Goal: Task Accomplishment & Management: Use online tool/utility

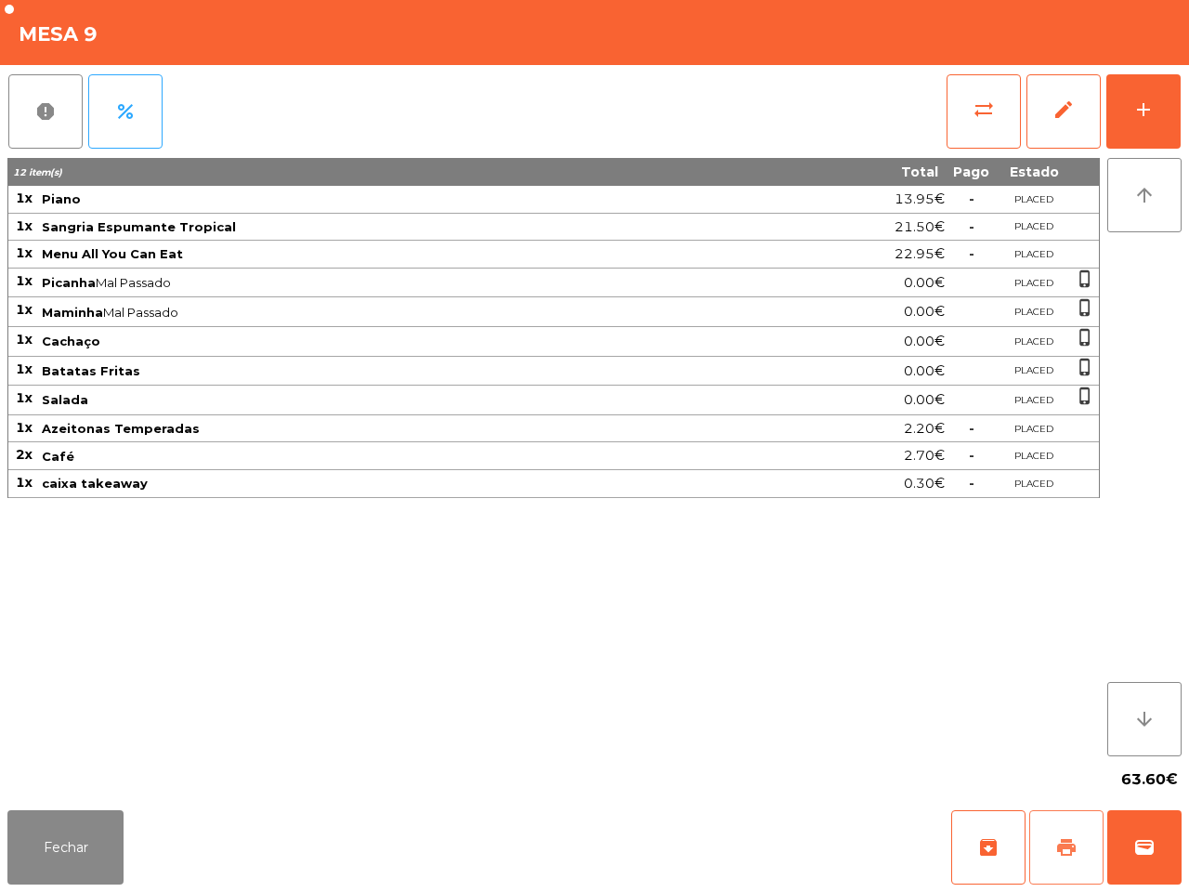
click at [1067, 866] on button "print" at bounding box center [1066, 847] width 74 height 74
click at [963, 130] on button "sync_alt" at bounding box center [984, 111] width 74 height 74
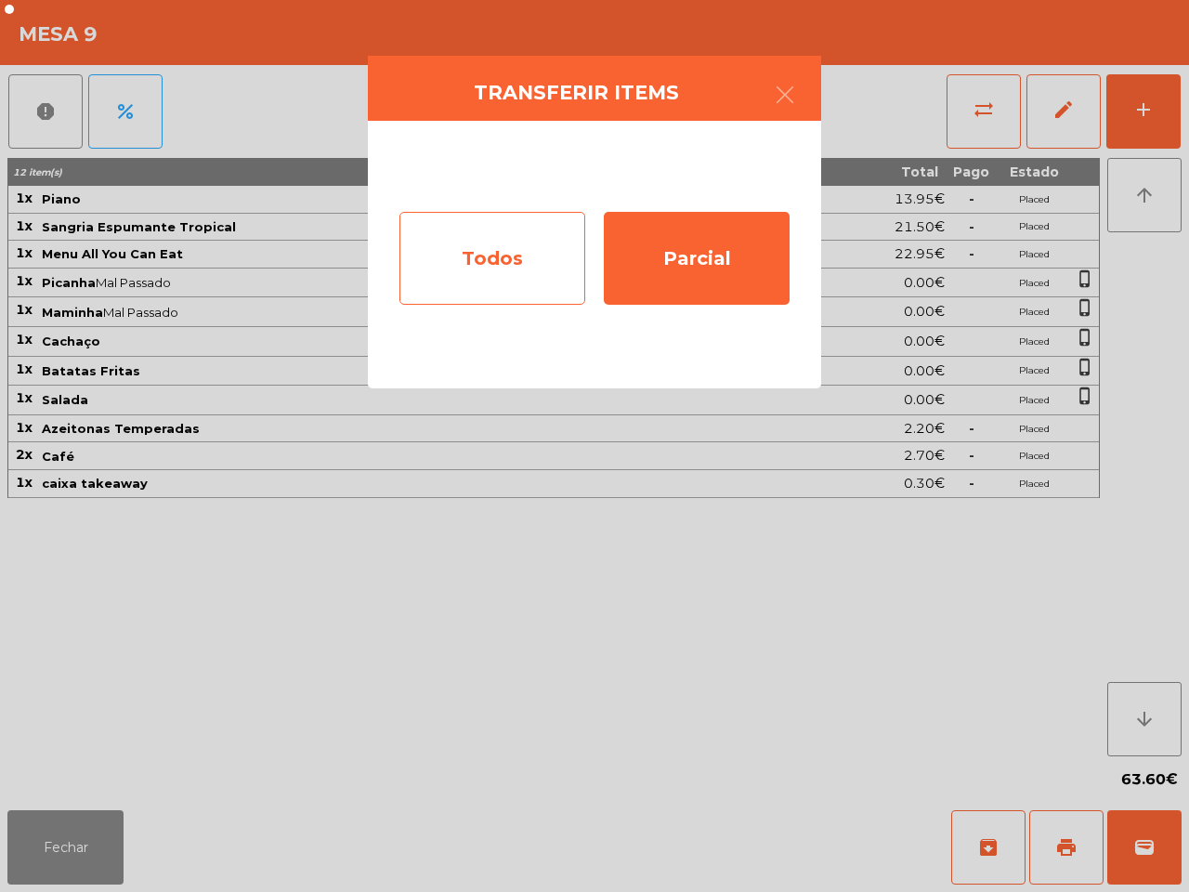
click at [526, 257] on div "Todos" at bounding box center [492, 258] width 186 height 93
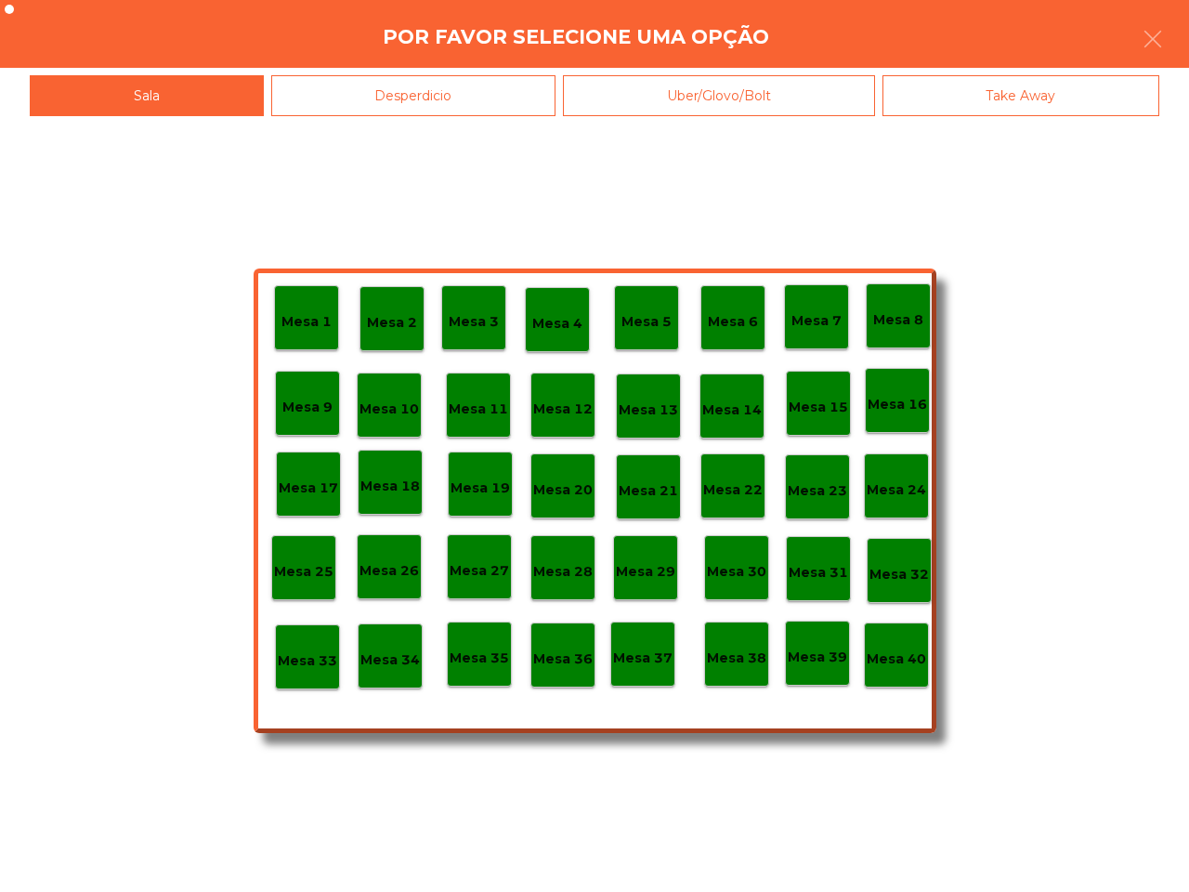
click at [912, 652] on p "Mesa 40" at bounding box center [896, 658] width 59 height 21
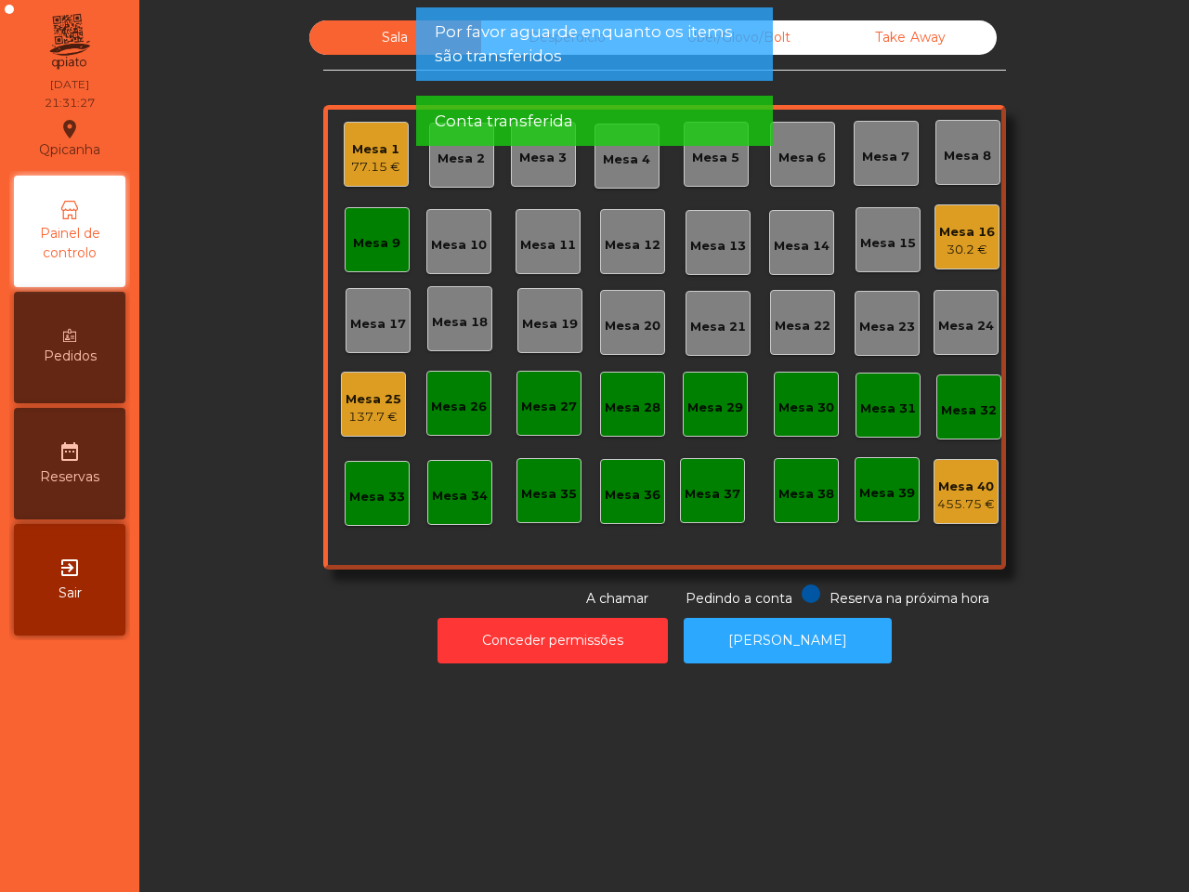
click at [386, 240] on div "Mesa 9" at bounding box center [376, 243] width 47 height 19
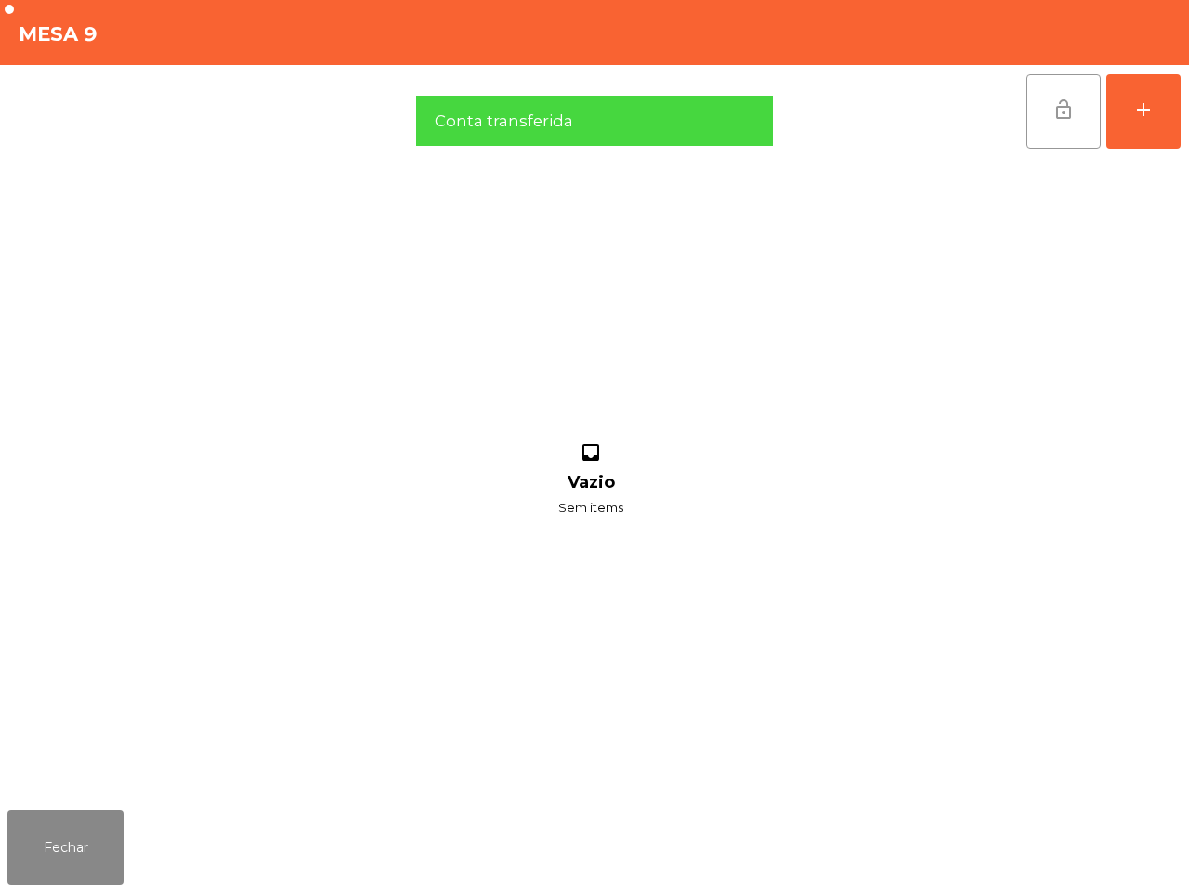
click at [1078, 103] on button "lock_open" at bounding box center [1064, 111] width 74 height 74
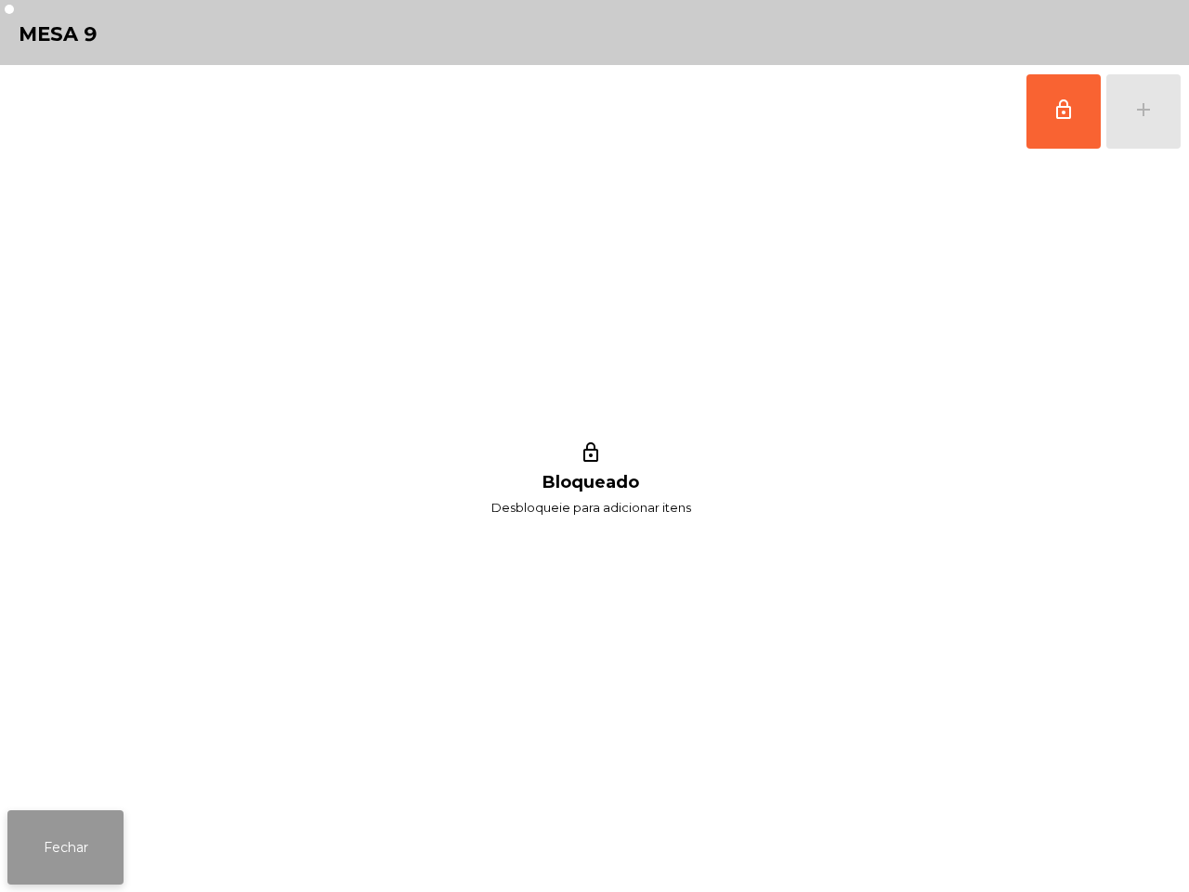
click at [95, 860] on button "Fechar" at bounding box center [65, 847] width 116 height 74
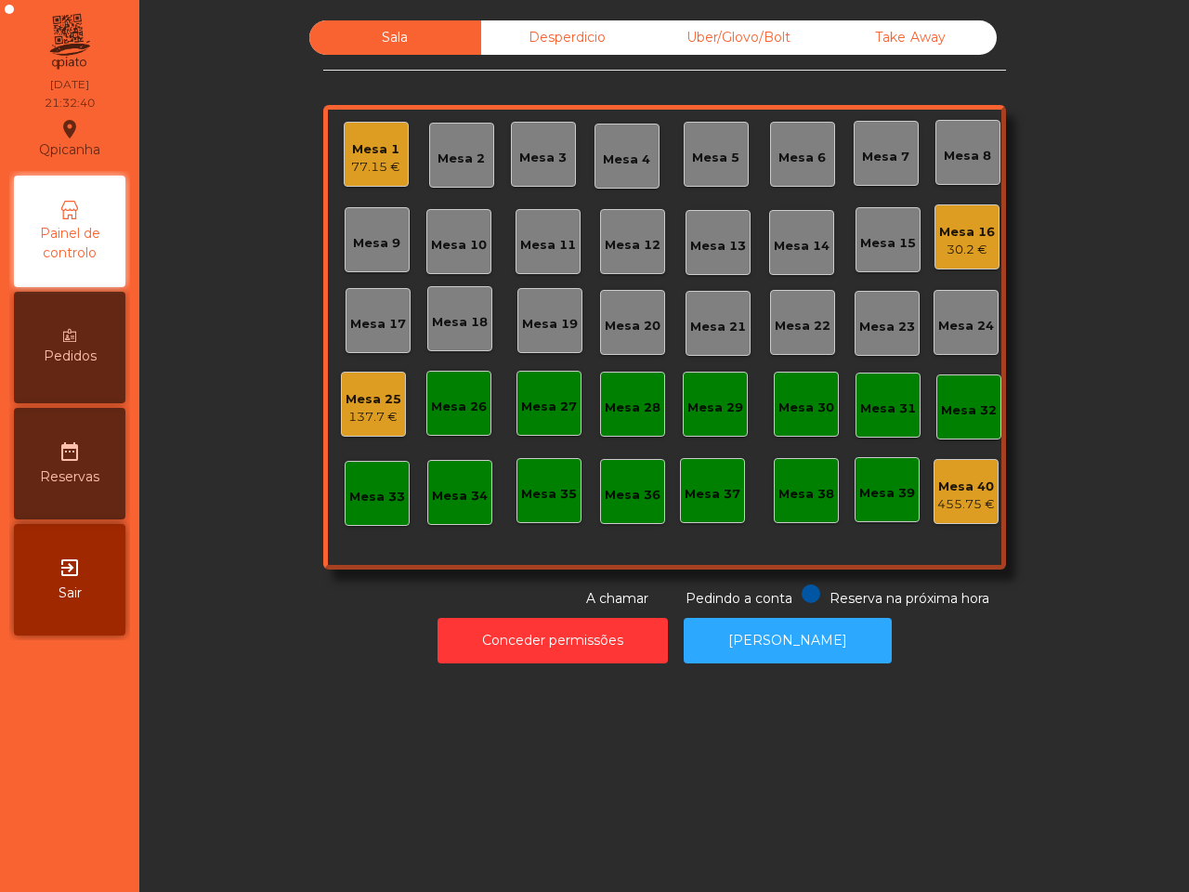
click at [373, 161] on div "77.15 €" at bounding box center [375, 167] width 49 height 19
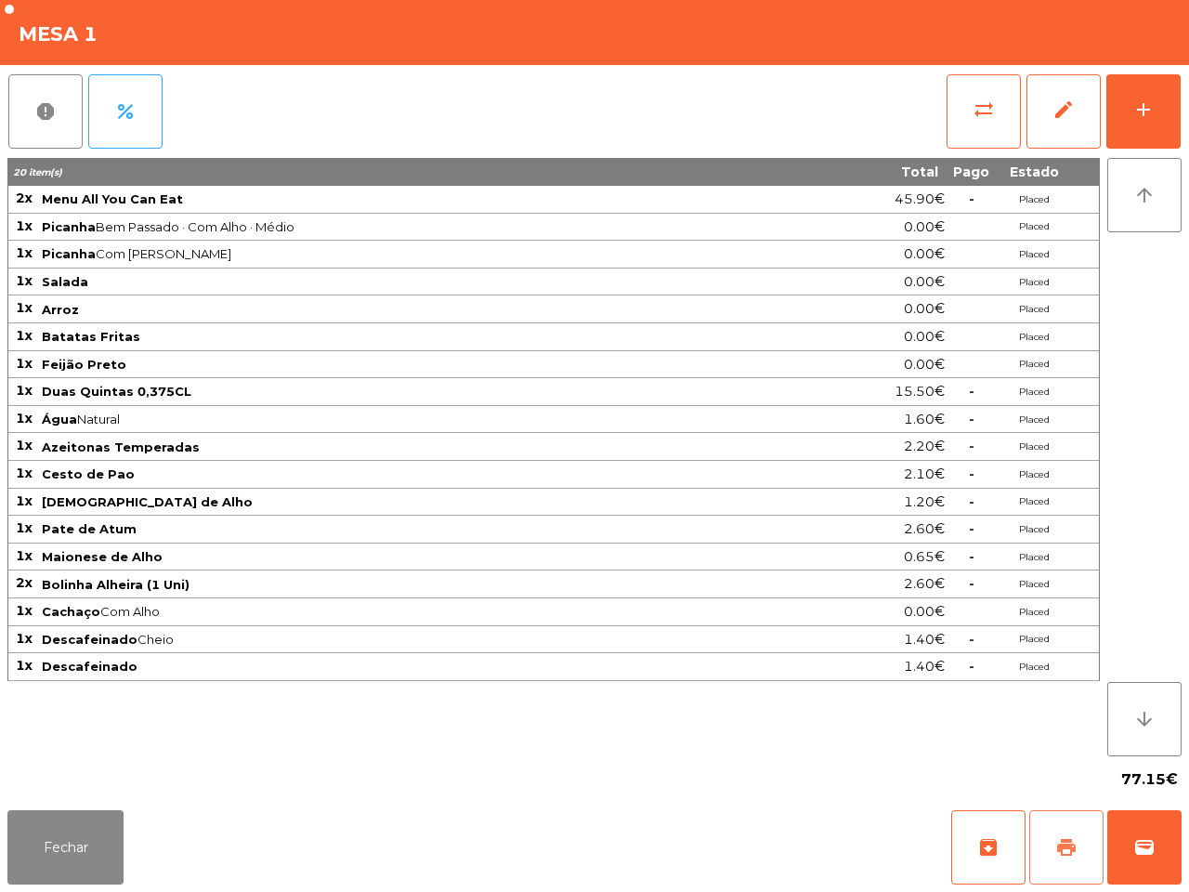
click at [1073, 841] on span "print" at bounding box center [1066, 847] width 22 height 22
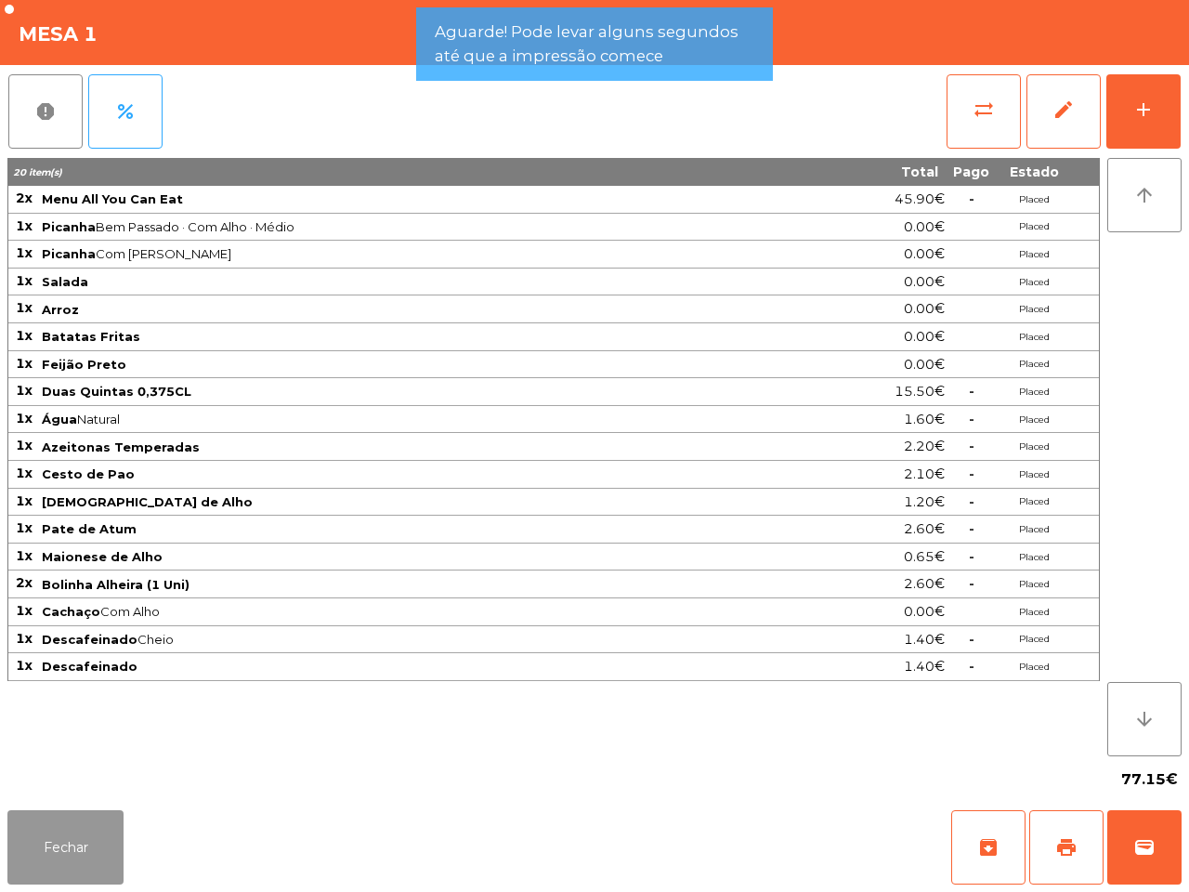
click at [79, 847] on button "Fechar" at bounding box center [65, 847] width 116 height 74
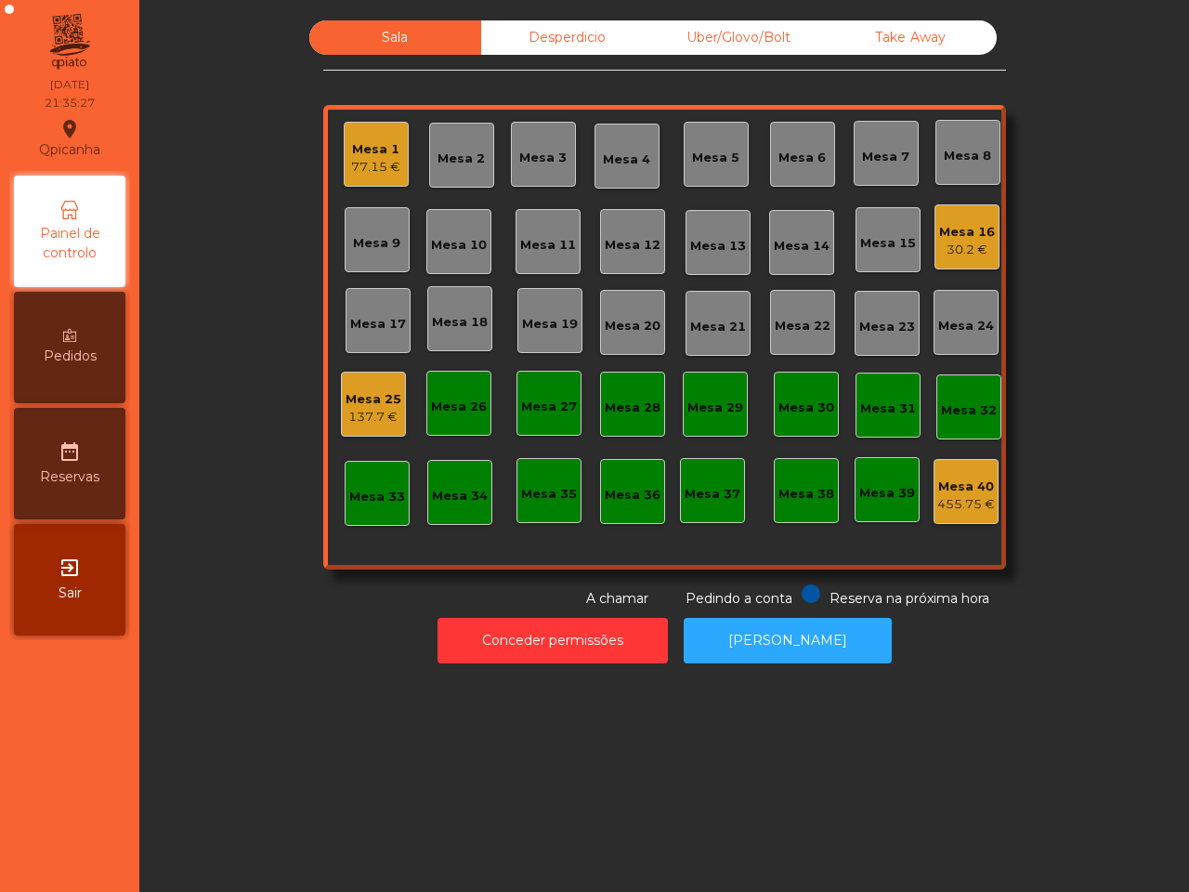
drag, startPoint x: 90, startPoint y: 865, endPoint x: 606, endPoint y: 461, distance: 655.1
click at [91, 867] on nav "Qpicanha location_on [DATE] 21:35:27 Painel de controlo Pedidos date_range Rese…" at bounding box center [69, 446] width 139 height 892
click at [327, 164] on div "Mesa 1 77.15 € Mesa 2 Mesa 3 Mesa 4 Mesa 5 Mesa 6 Mesa 7 Mesa 8 [GEOGRAPHIC_DAT…" at bounding box center [664, 337] width 683 height 465
click at [372, 165] on div "77.15 €" at bounding box center [375, 167] width 49 height 19
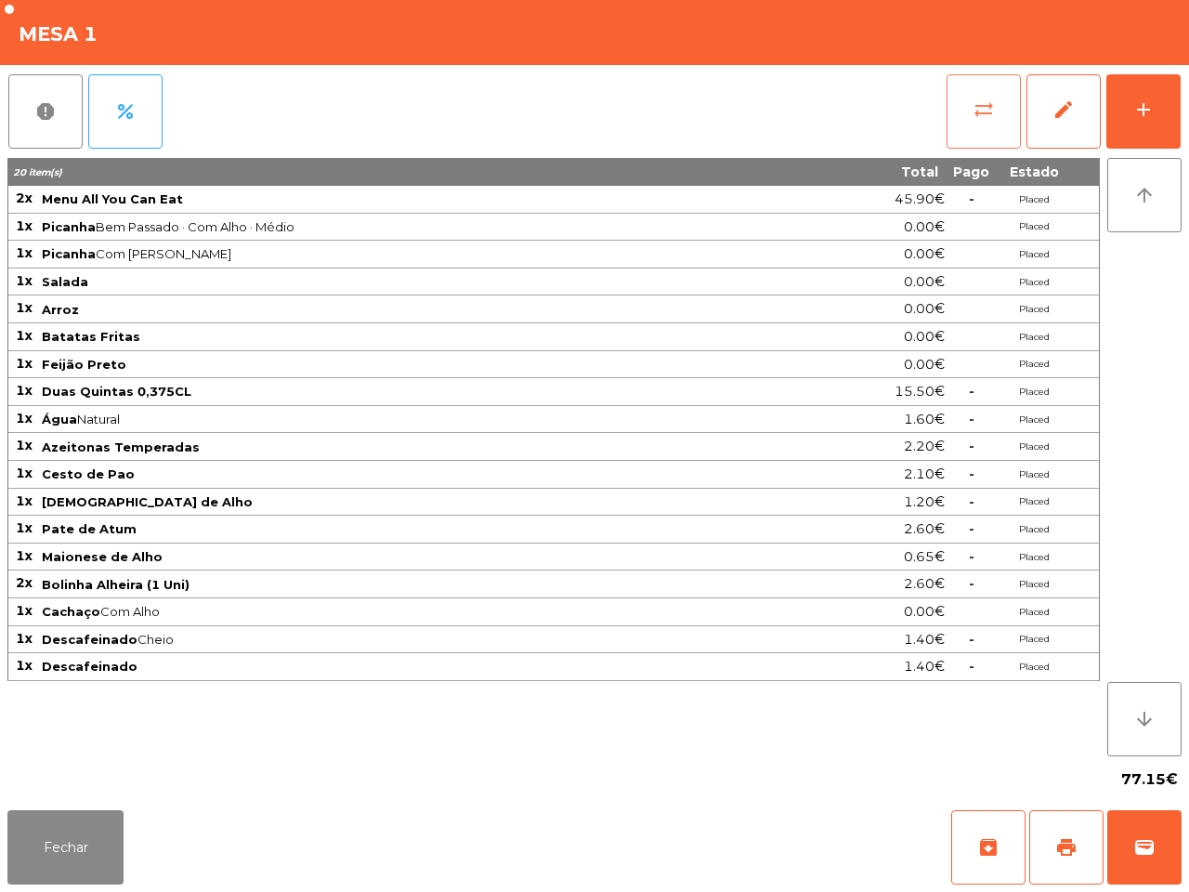
click at [952, 112] on button "sync_alt" at bounding box center [984, 111] width 74 height 74
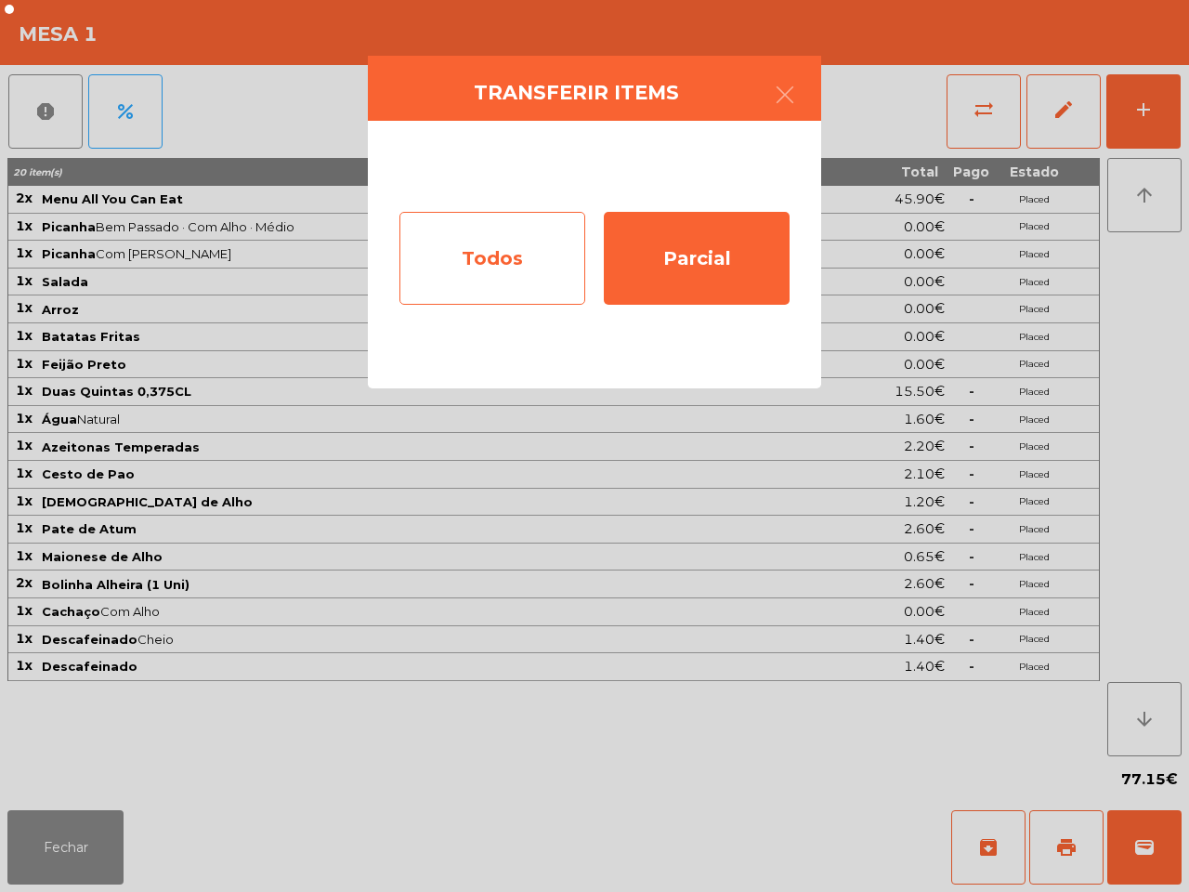
click at [493, 244] on div "Todos" at bounding box center [492, 258] width 186 height 93
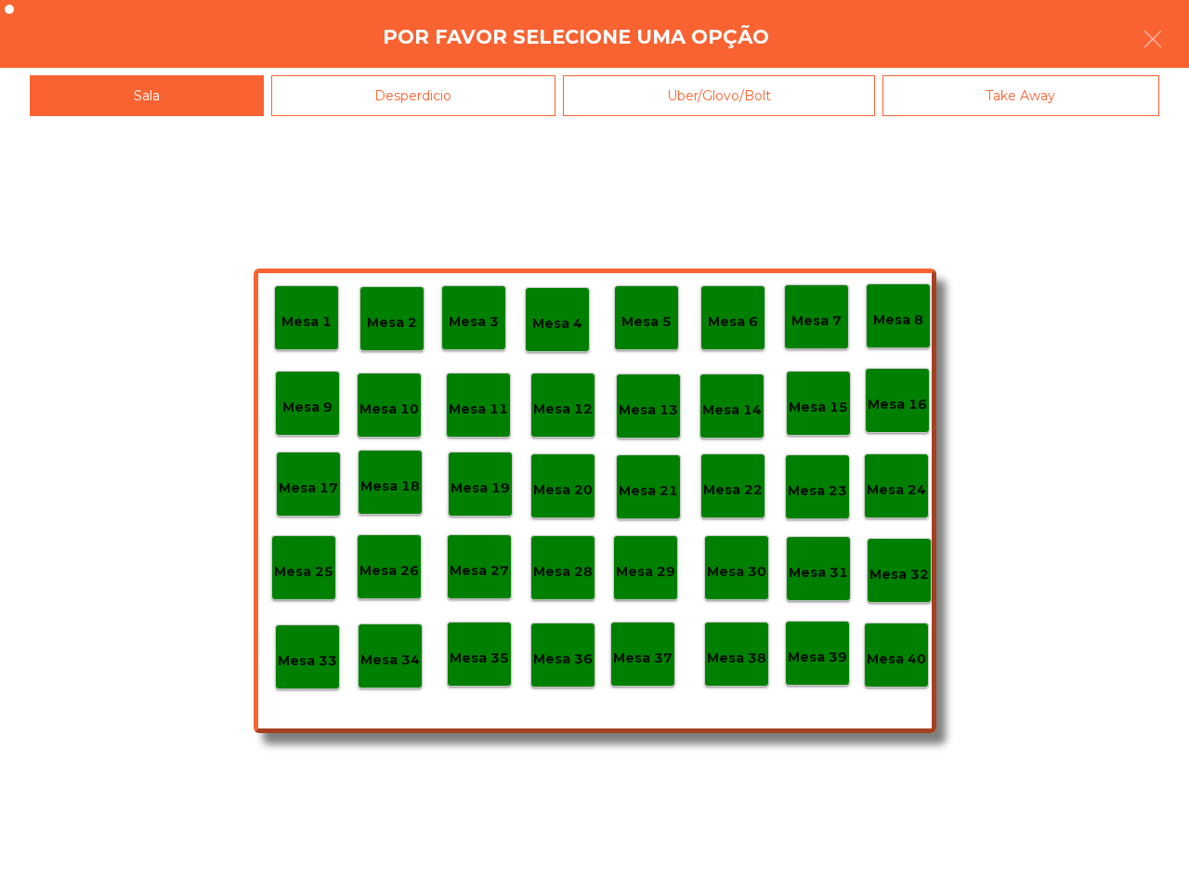
click at [918, 666] on p "Mesa 40" at bounding box center [896, 658] width 59 height 21
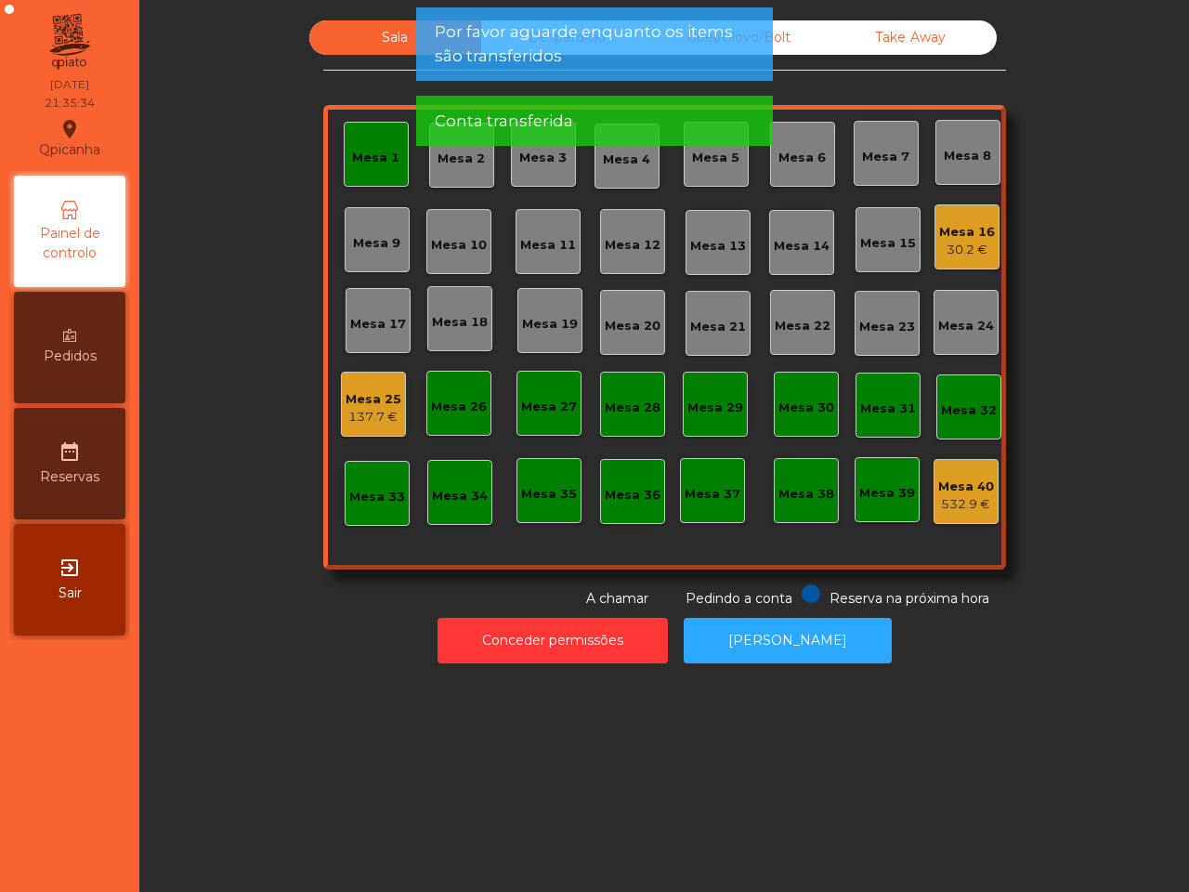
click at [360, 155] on div "Mesa 1" at bounding box center [375, 158] width 47 height 19
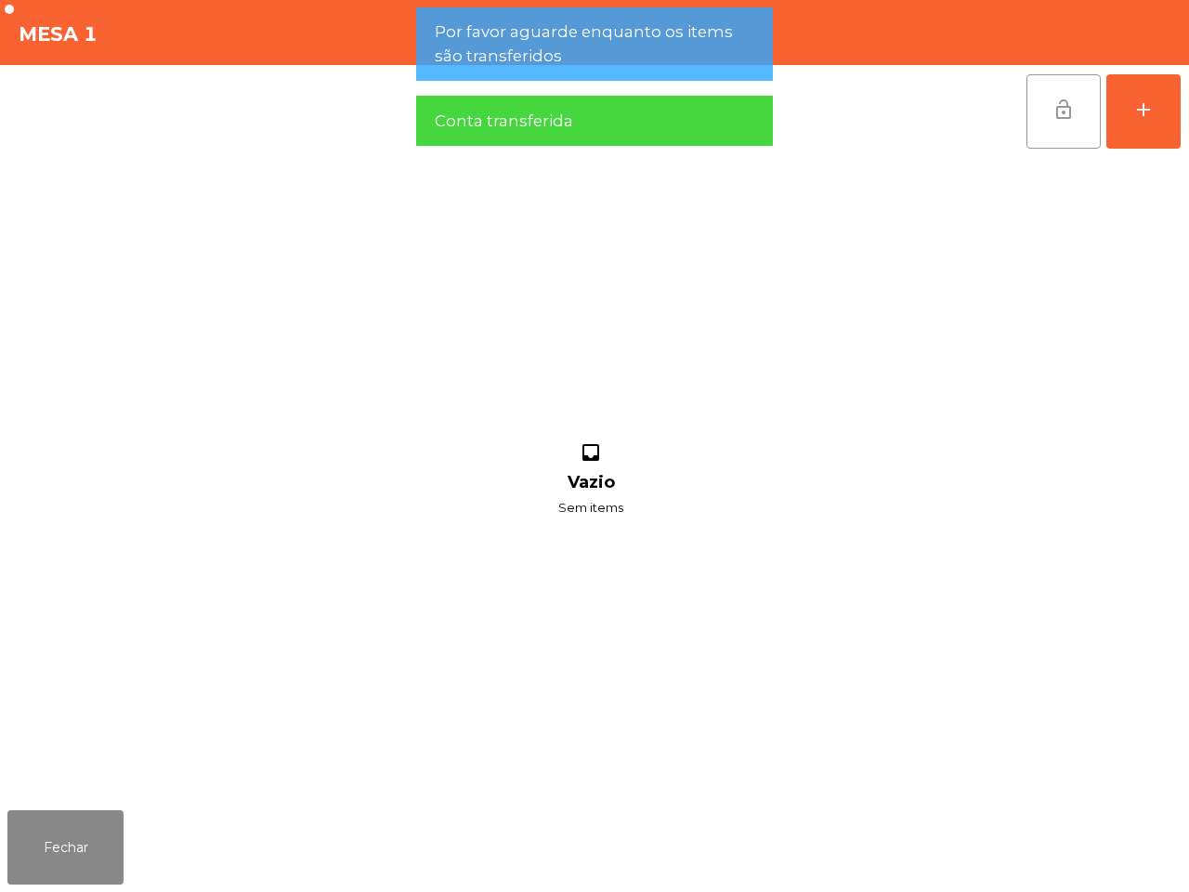
click at [1032, 105] on button "lock_open" at bounding box center [1064, 111] width 74 height 74
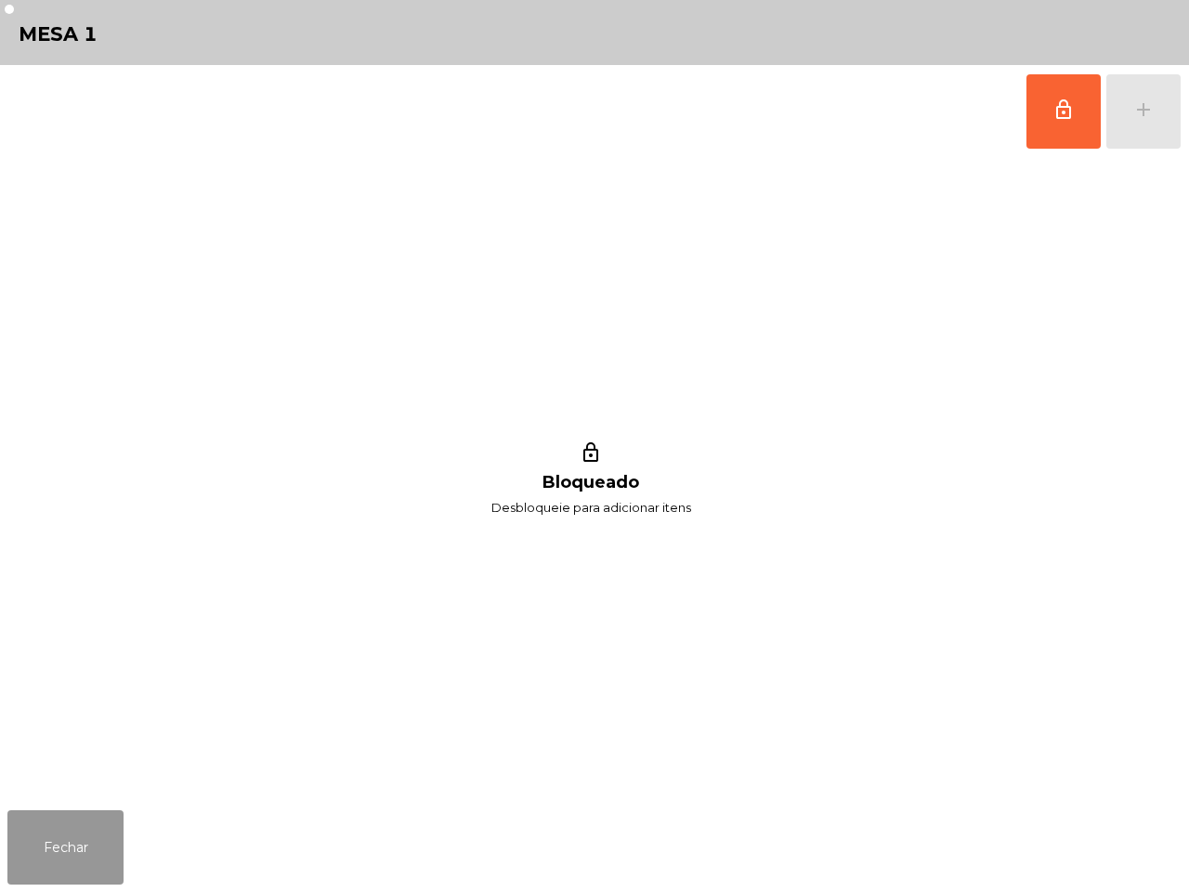
drag, startPoint x: 21, startPoint y: 848, endPoint x: 48, endPoint y: 827, distance: 34.4
click at [23, 848] on button "Fechar" at bounding box center [65, 847] width 116 height 74
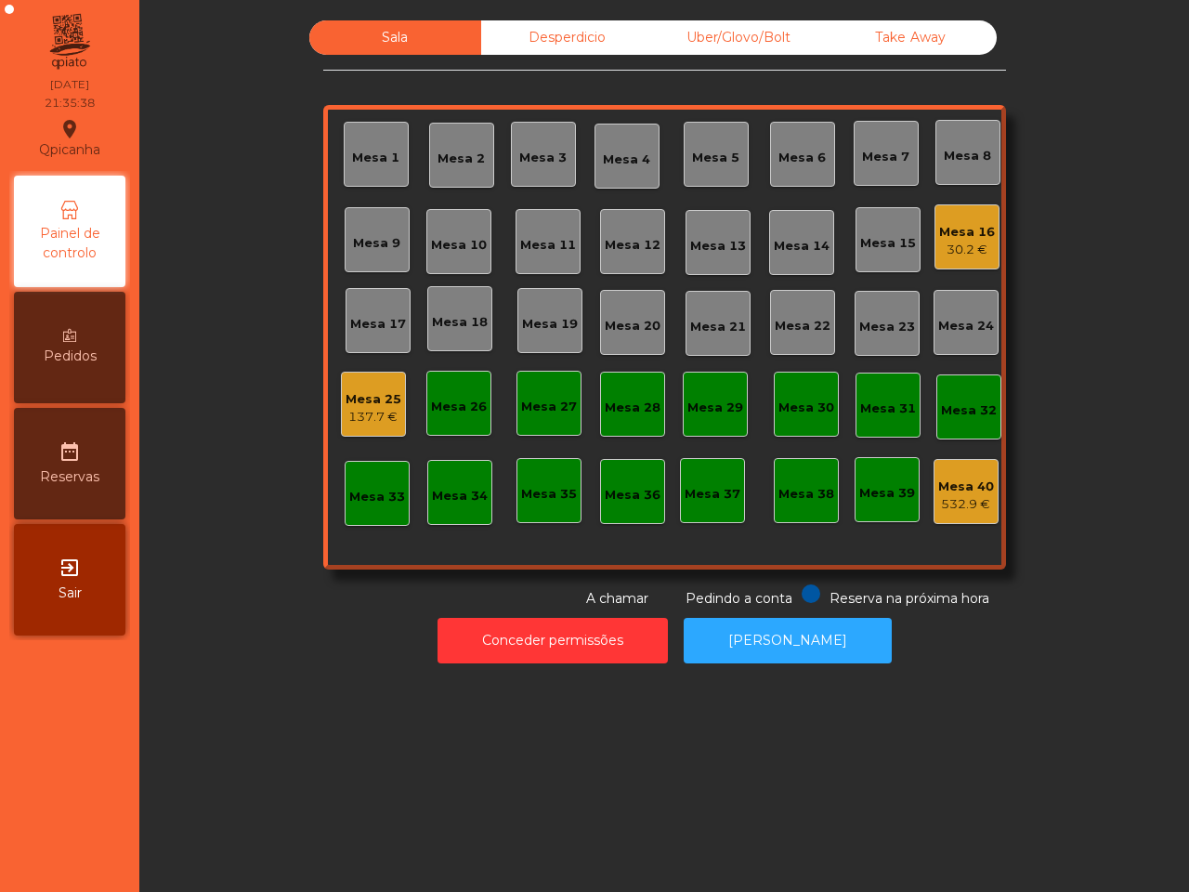
click at [940, 238] on div "Mesa 16" at bounding box center [967, 232] width 56 height 19
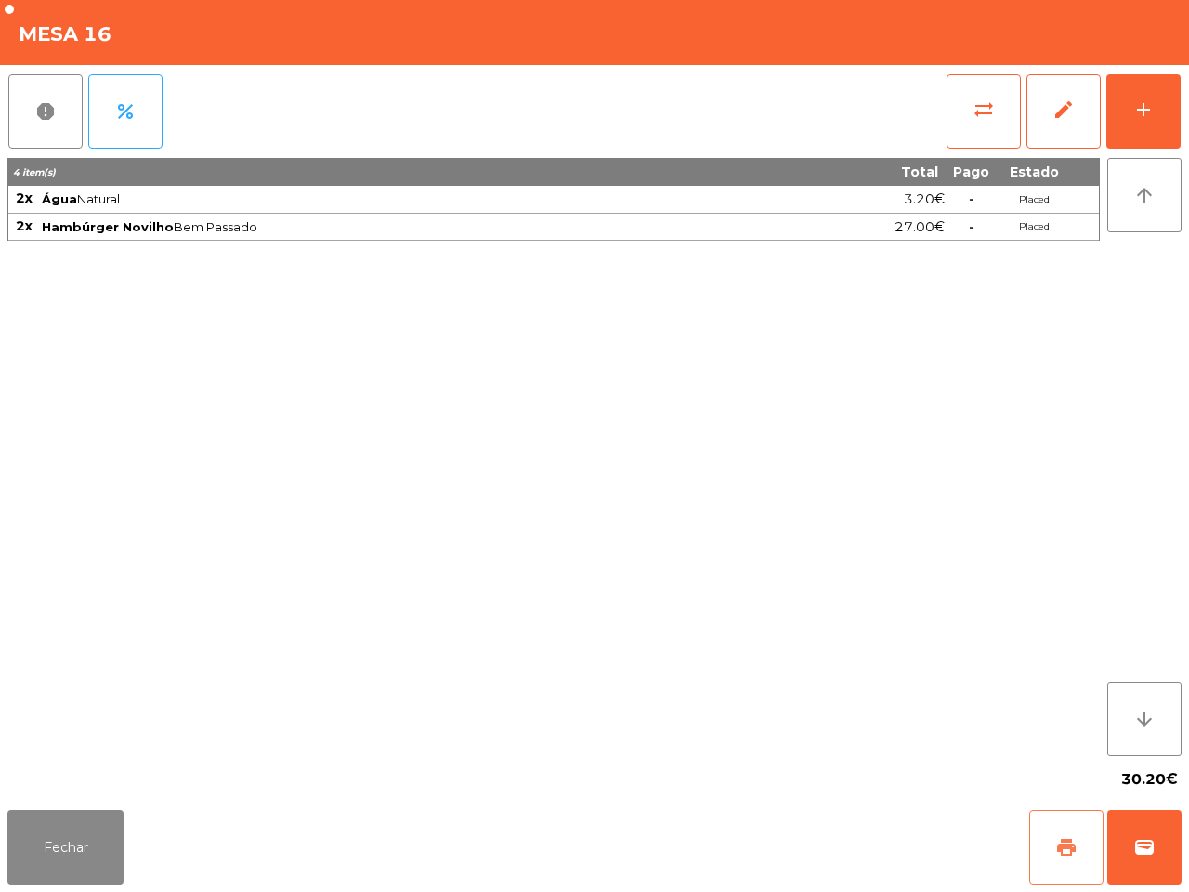
click at [1039, 843] on button "print" at bounding box center [1066, 847] width 74 height 74
click at [975, 117] on span "sync_alt" at bounding box center [984, 109] width 22 height 22
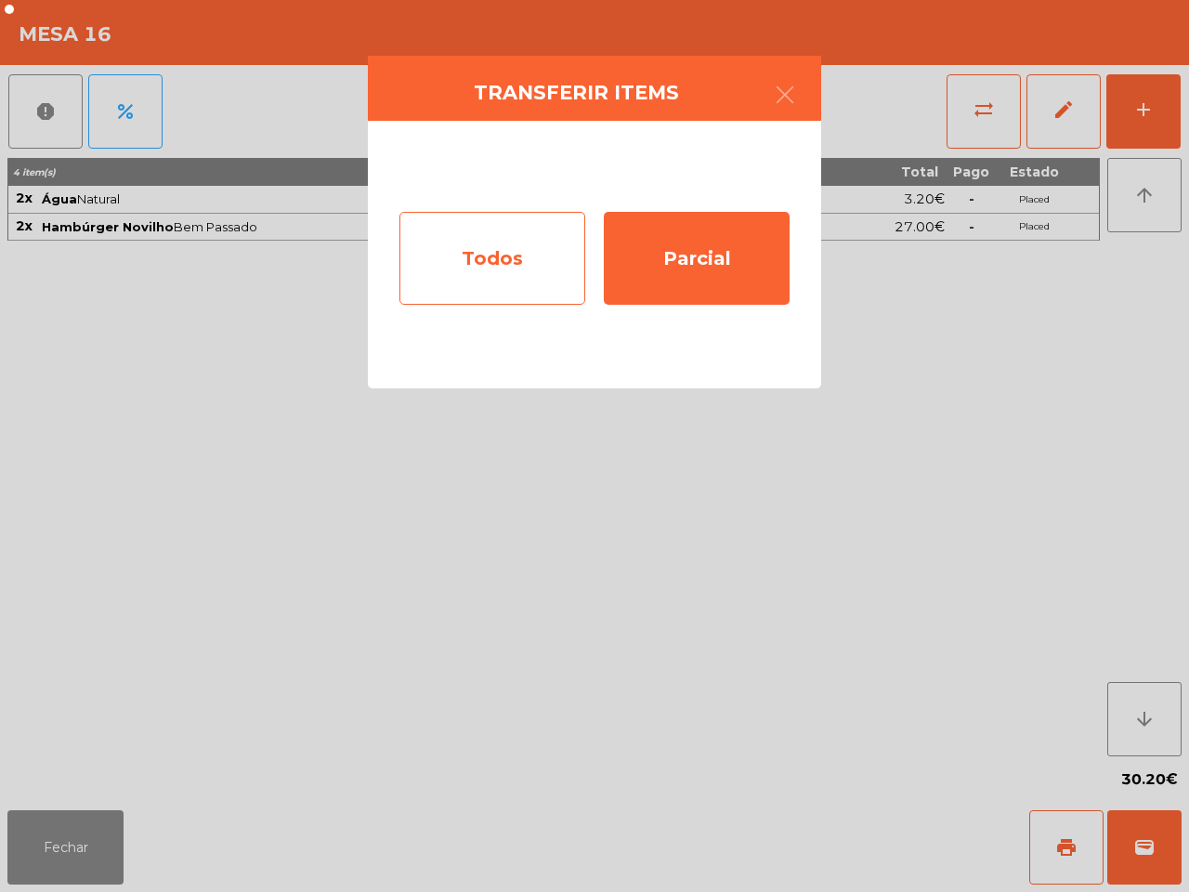
click at [433, 253] on div "Todos" at bounding box center [492, 258] width 186 height 93
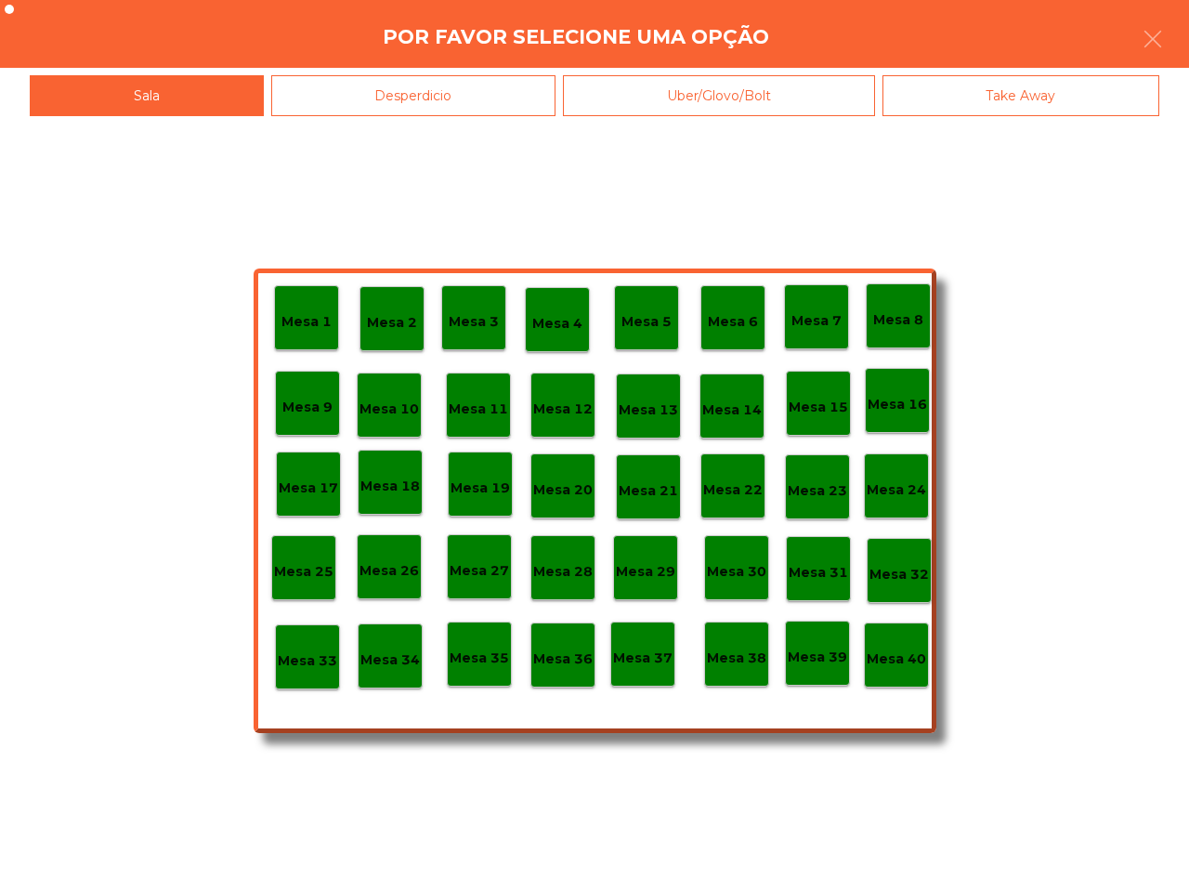
click at [901, 646] on div "Mesa 40" at bounding box center [896, 655] width 59 height 29
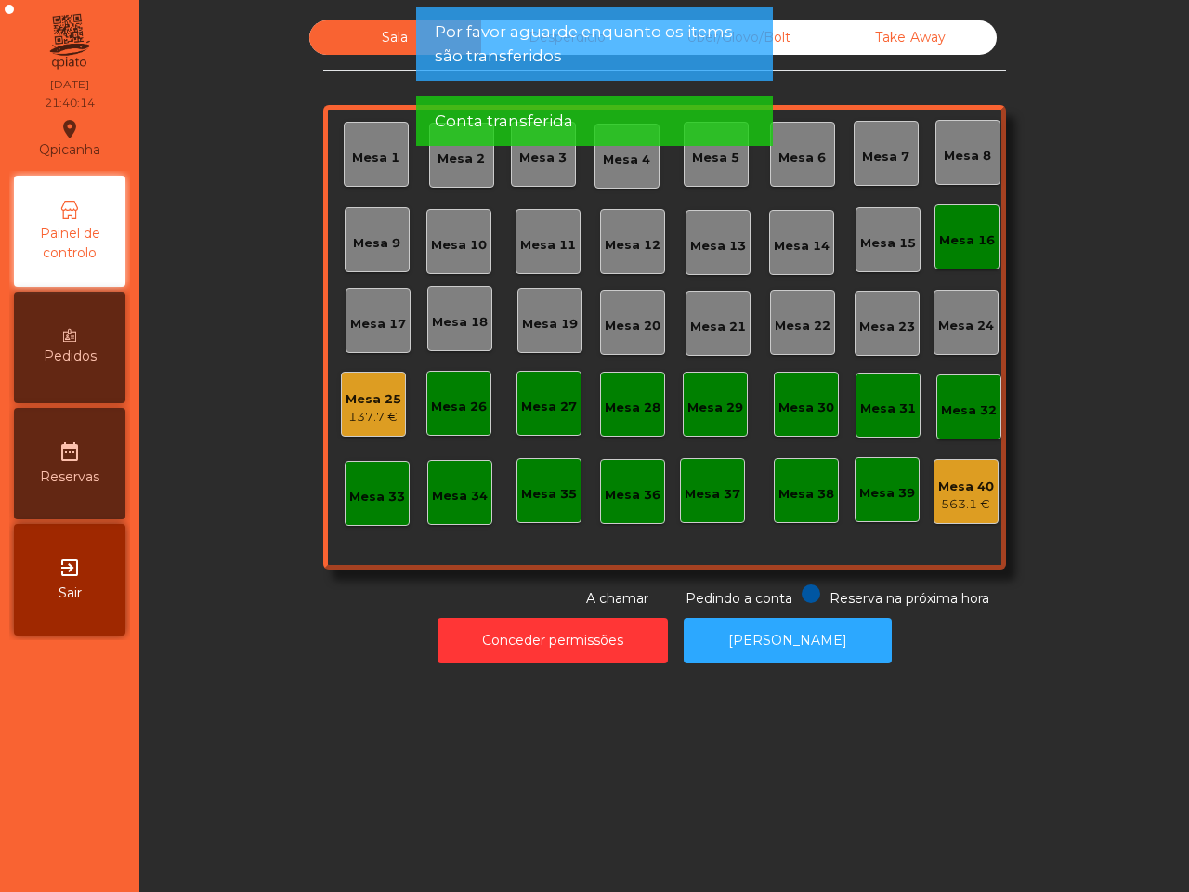
click at [943, 239] on div "Mesa 16" at bounding box center [967, 240] width 56 height 19
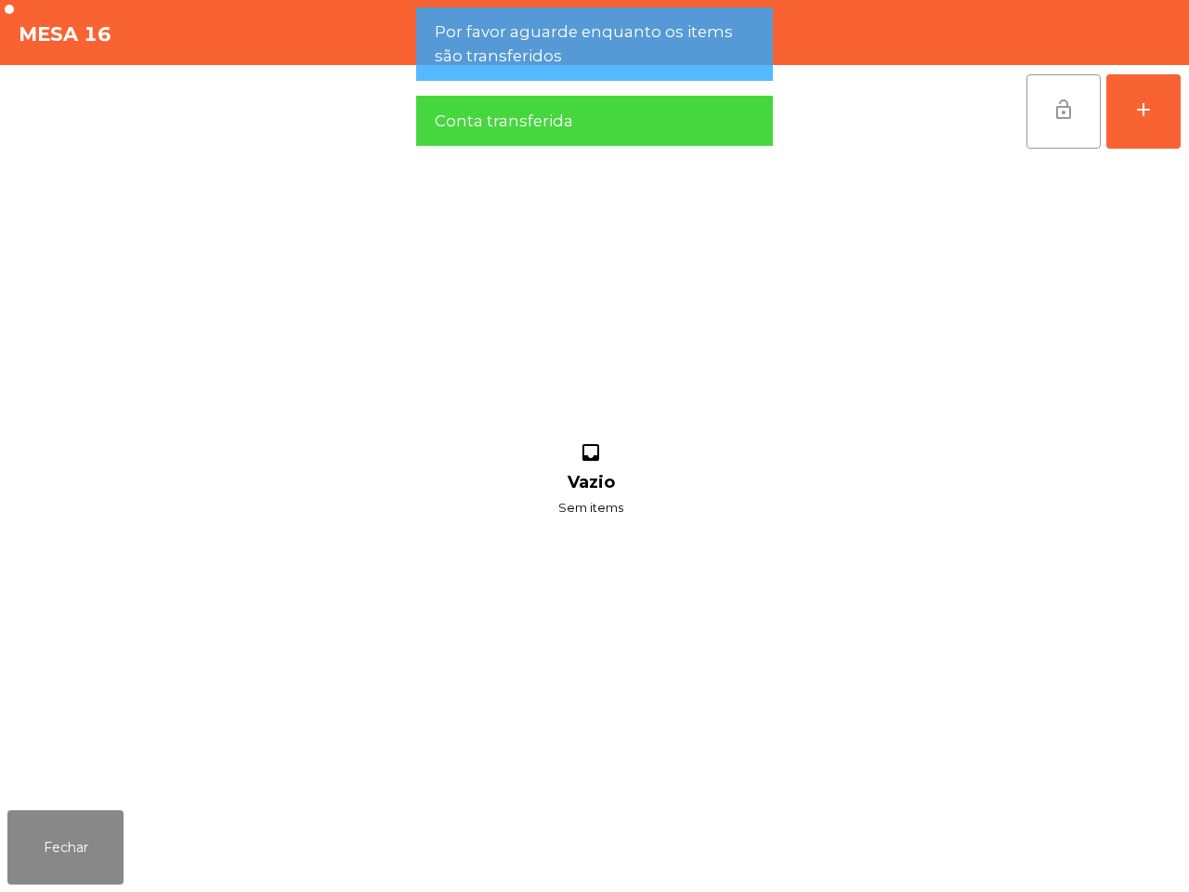
click at [1048, 99] on button "lock_open" at bounding box center [1064, 111] width 74 height 74
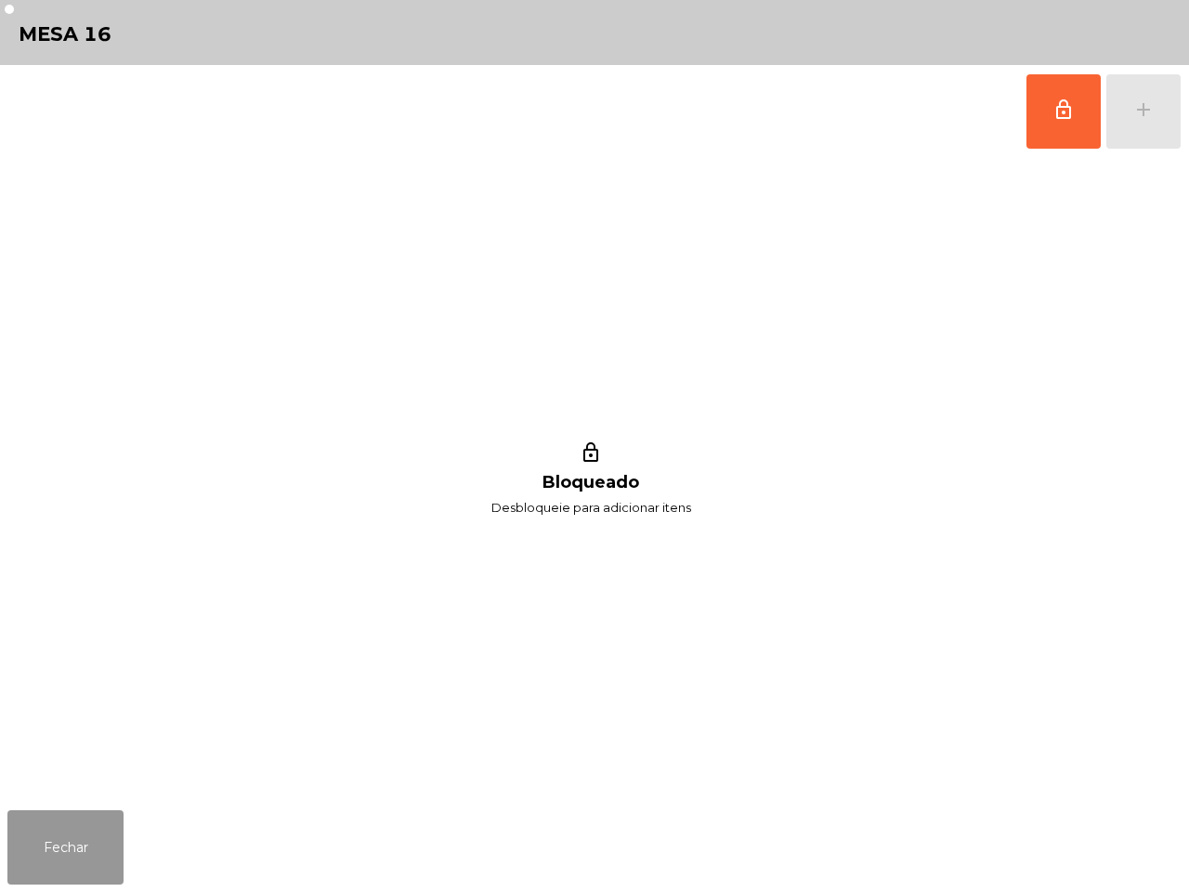
click at [52, 860] on button "Fechar" at bounding box center [65, 847] width 116 height 74
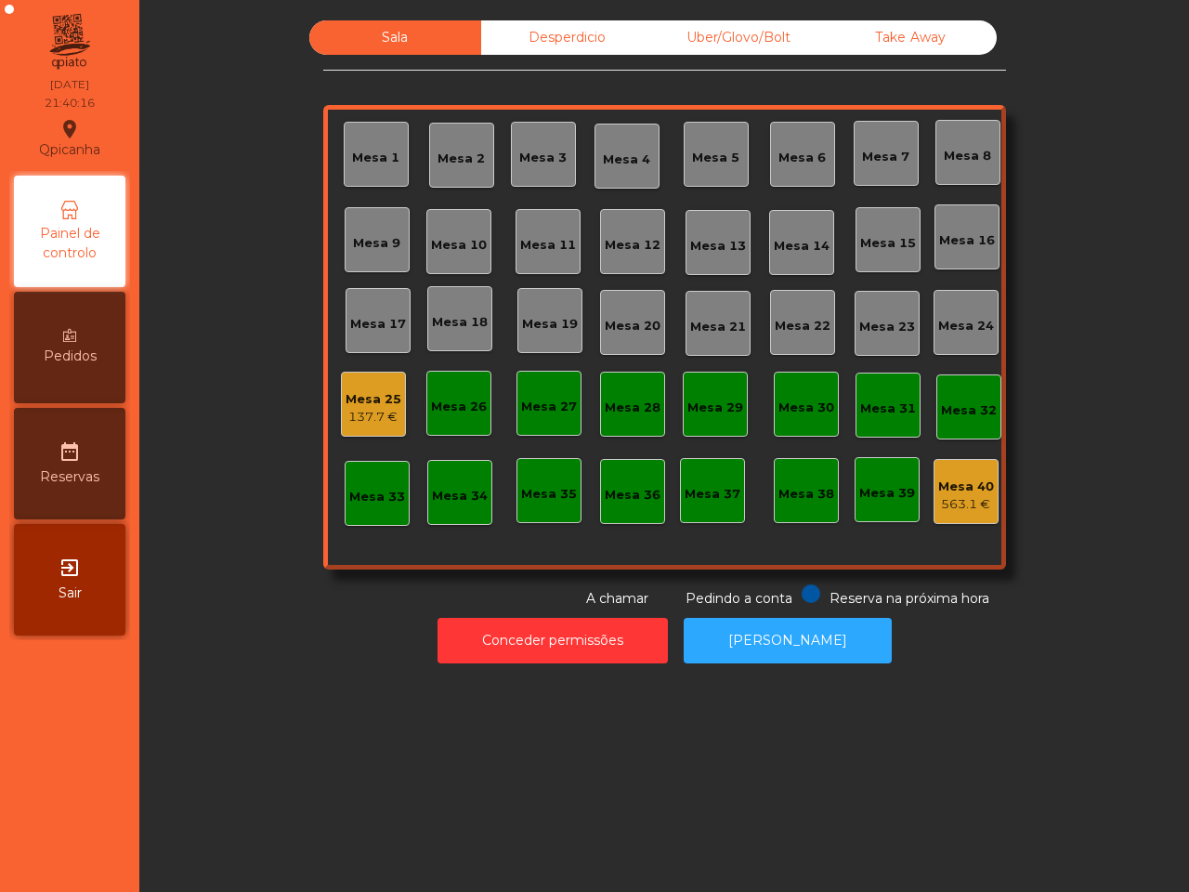
click at [353, 381] on div "Mesa 25 137.7 €" at bounding box center [373, 404] width 65 height 65
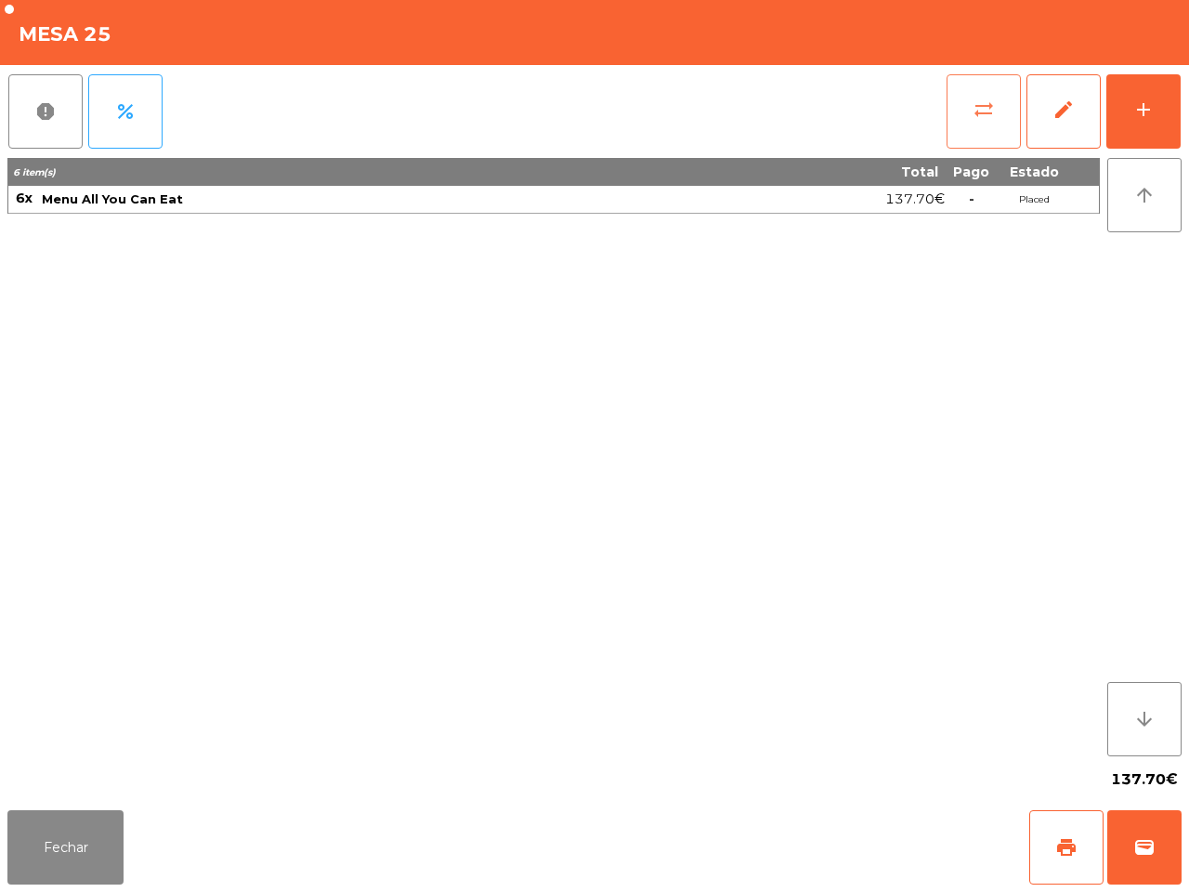
click at [948, 112] on button "sync_alt" at bounding box center [984, 111] width 74 height 74
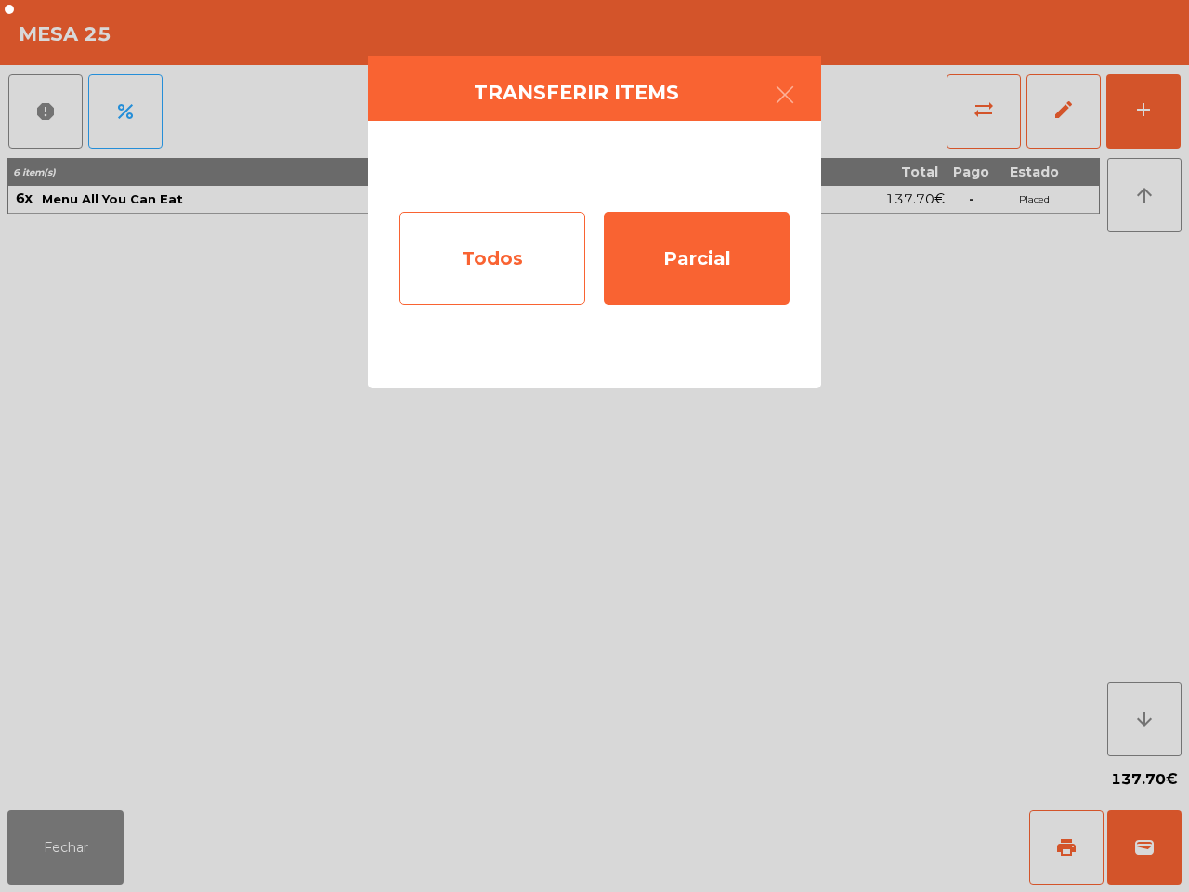
click at [551, 266] on div "Todos" at bounding box center [492, 258] width 186 height 93
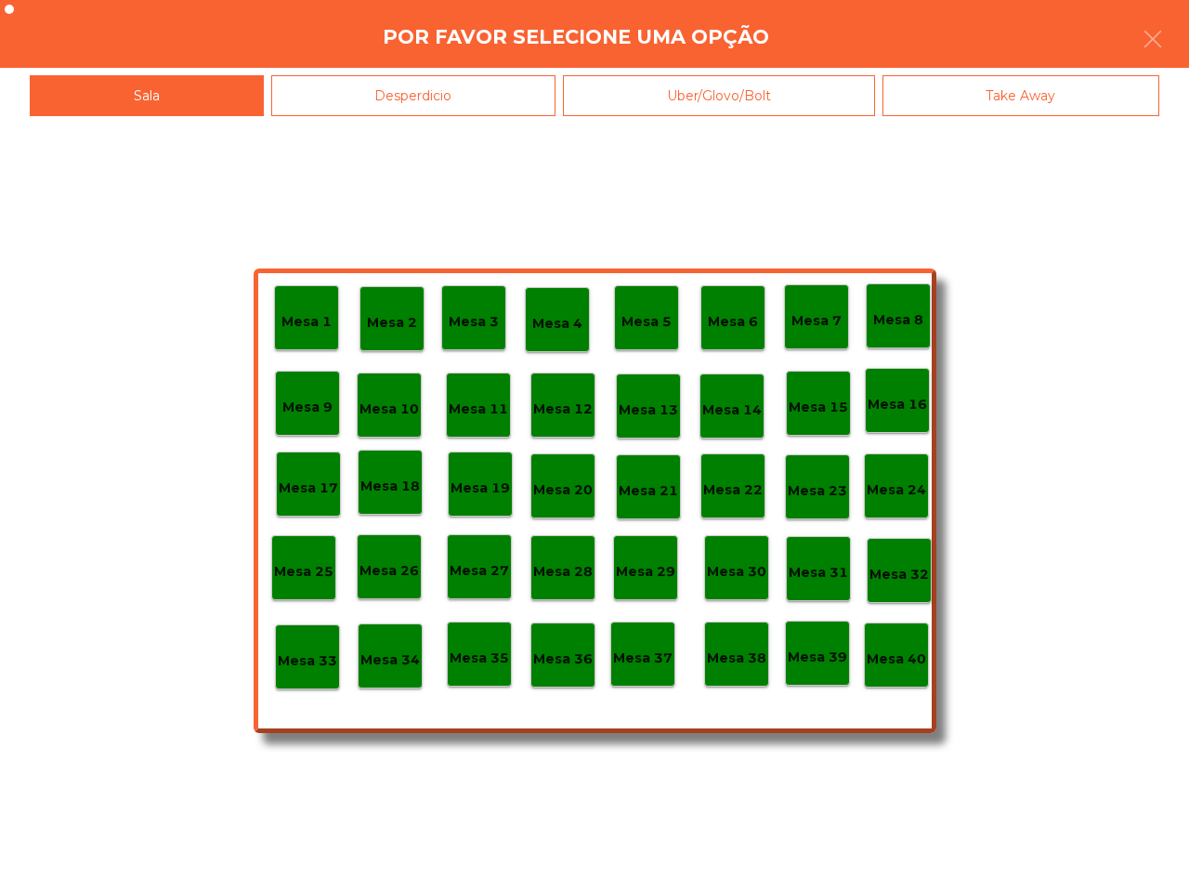
click at [526, 91] on div "Desperdicio" at bounding box center [413, 96] width 285 height 42
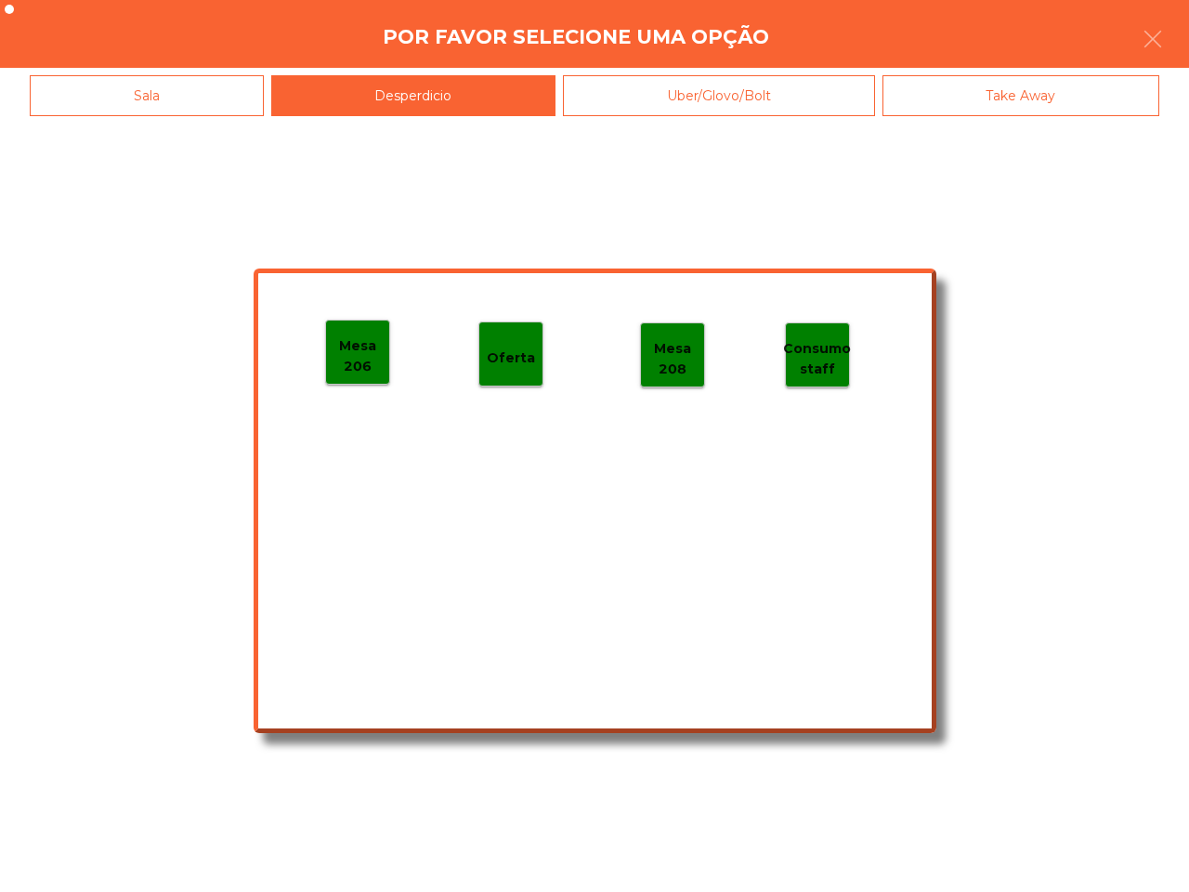
click at [362, 355] on p "Mesa 206" at bounding box center [357, 356] width 63 height 42
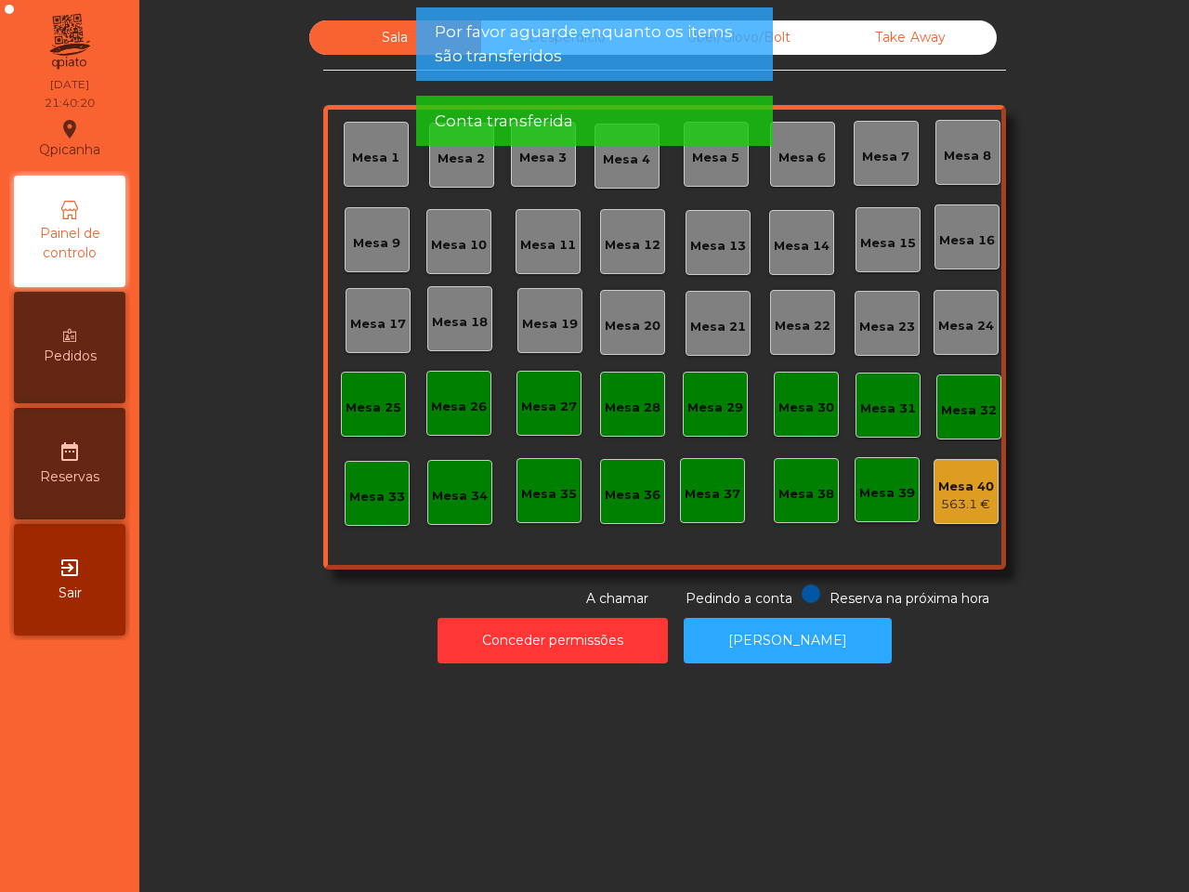
click at [523, 34] on span "Por favor aguarde enquanto os items são transferidos" at bounding box center [595, 43] width 320 height 46
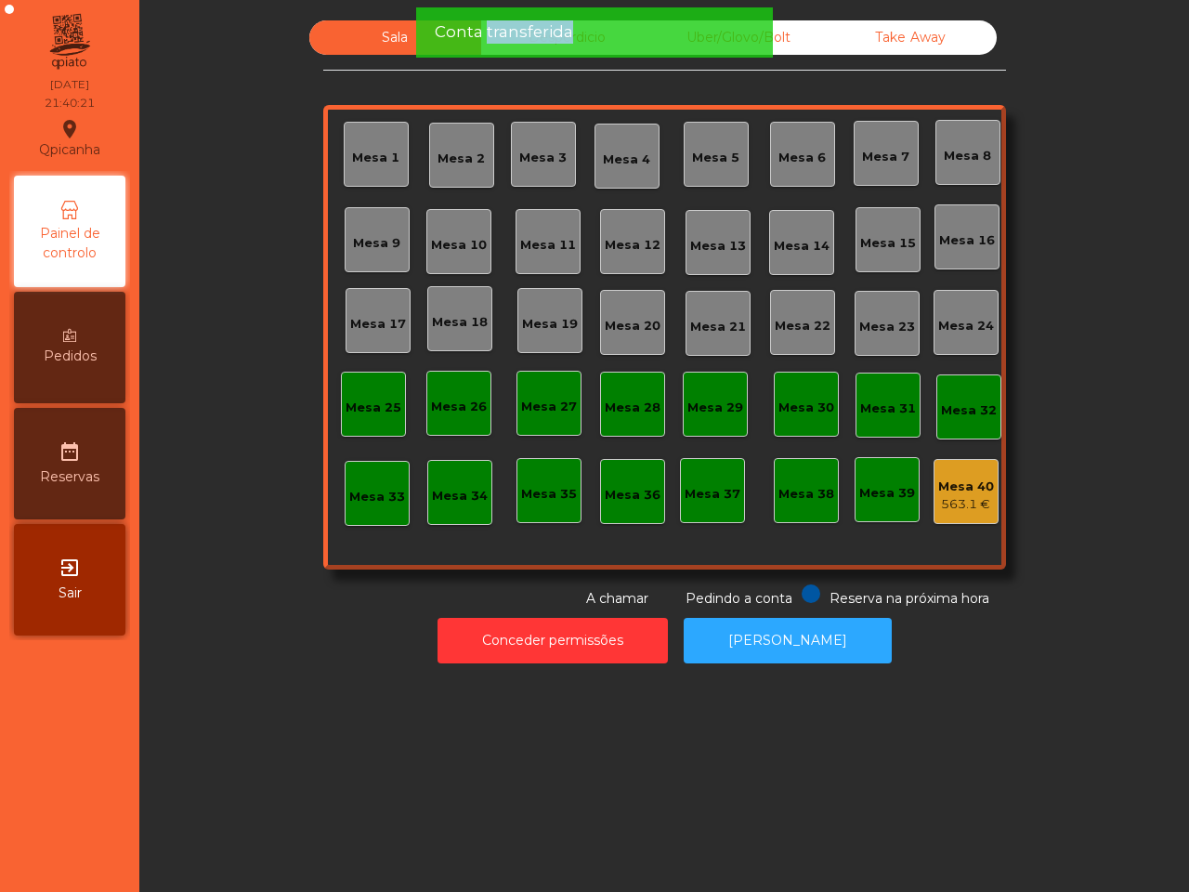
click at [523, 37] on span "Conta transferida" at bounding box center [504, 31] width 138 height 23
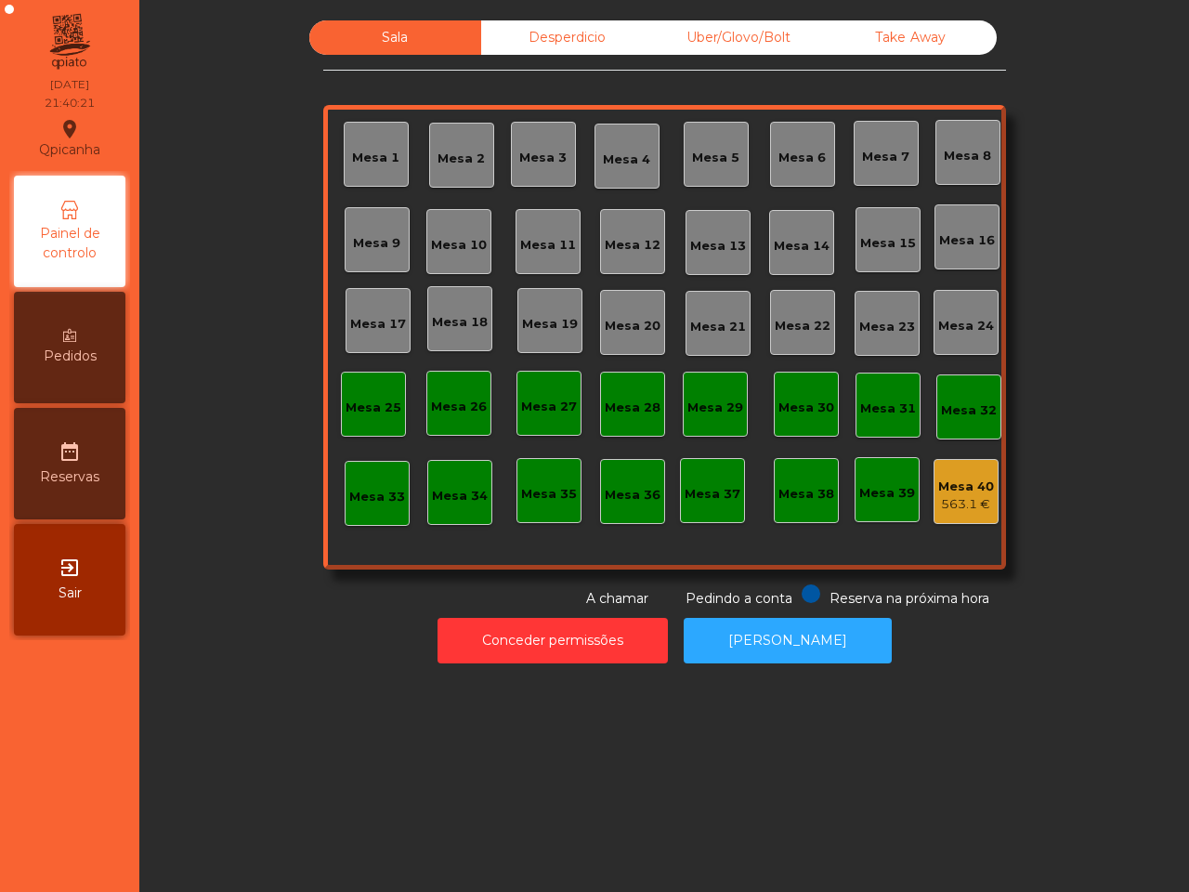
click at [553, 35] on div "Desperdicio" at bounding box center [567, 37] width 172 height 34
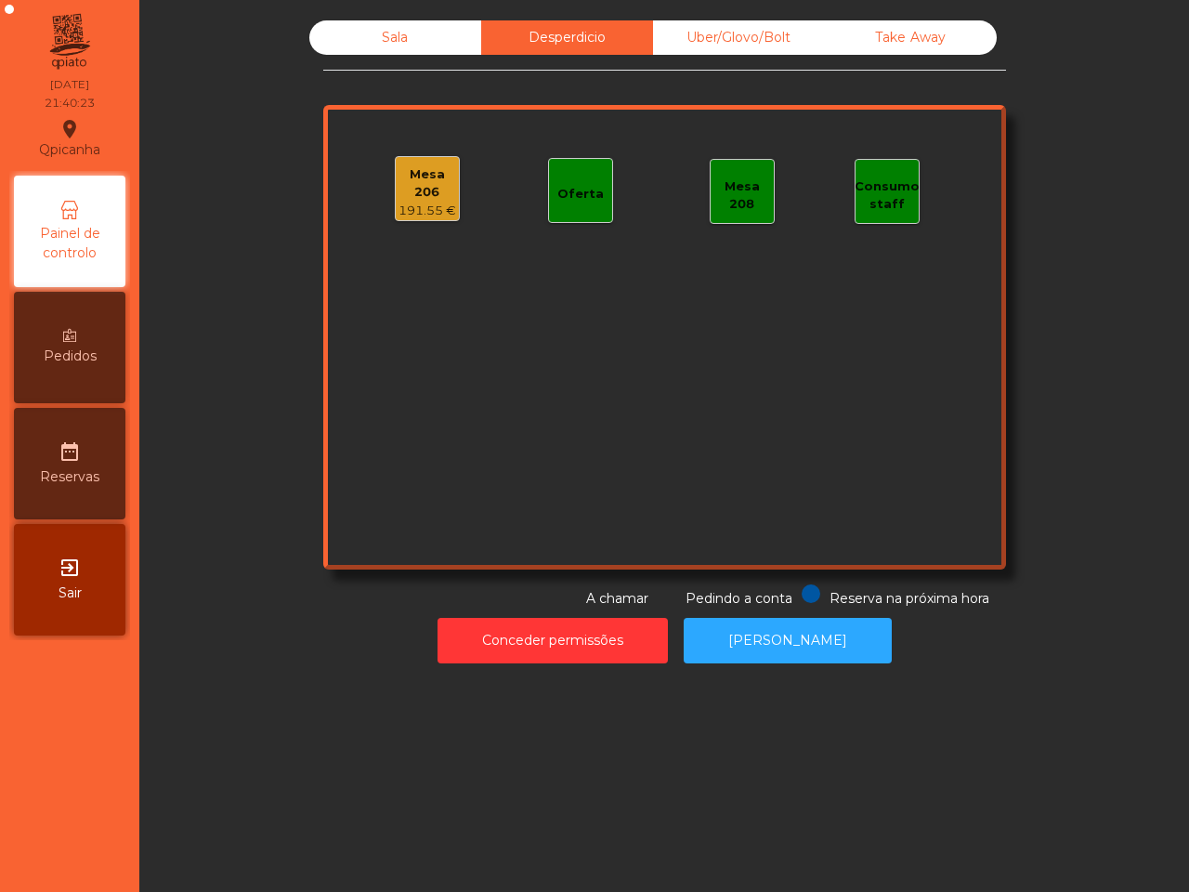
click at [407, 54] on div "Sala" at bounding box center [395, 37] width 172 height 34
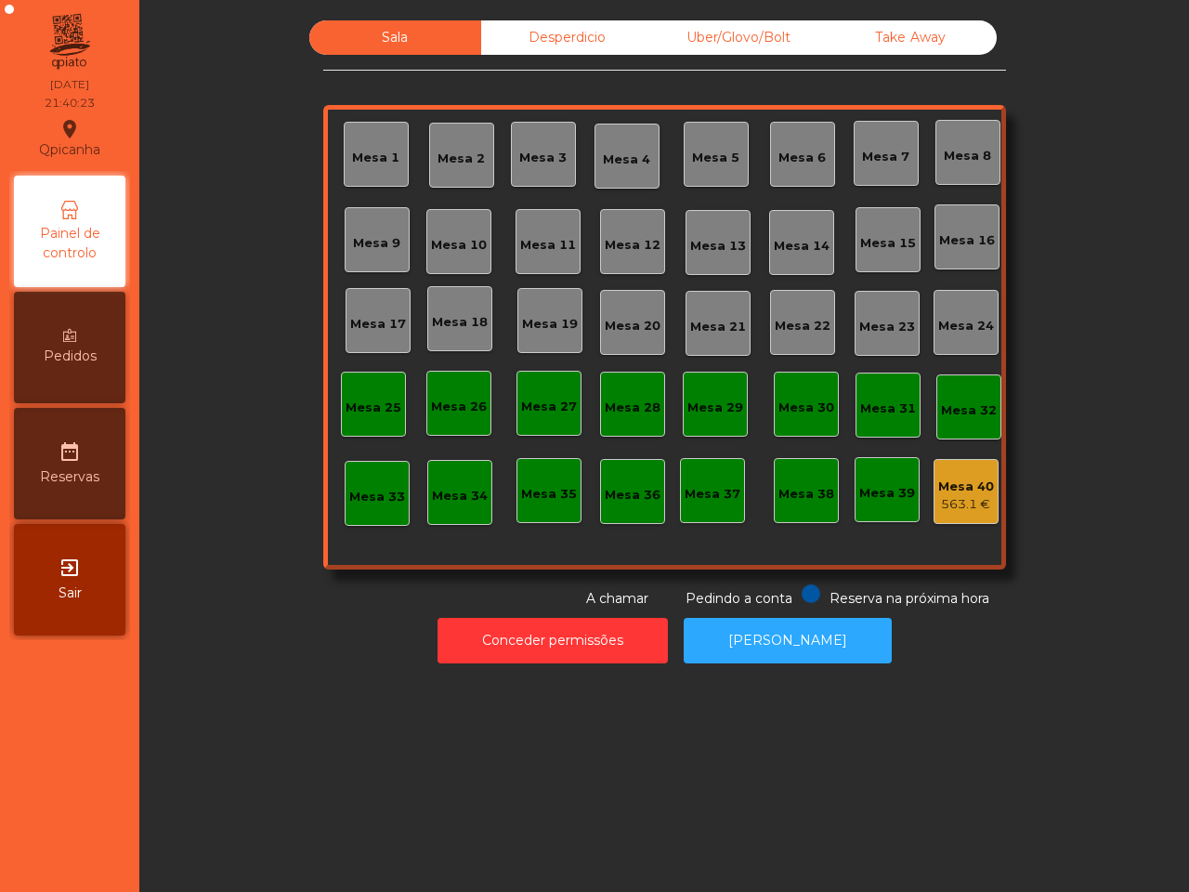
click at [321, 778] on div "Sala Desperdicio Uber/Glovo/Bolt Take Away Mesa 1 Mesa 2 Mesa 3 Mesa 4 [GEOGRAP…" at bounding box center [664, 446] width 1050 height 892
